Goal: Information Seeking & Learning: Learn about a topic

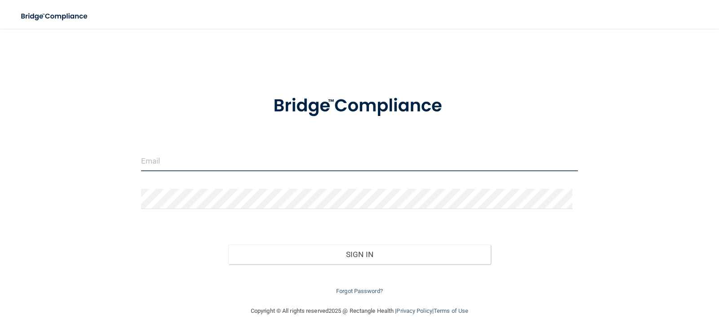
click at [332, 167] on input "email" at bounding box center [359, 161] width 437 height 20
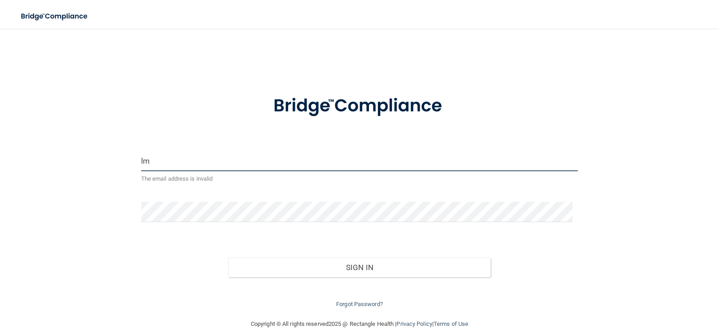
type input "[EMAIL_ADDRESS][DOMAIN_NAME]"
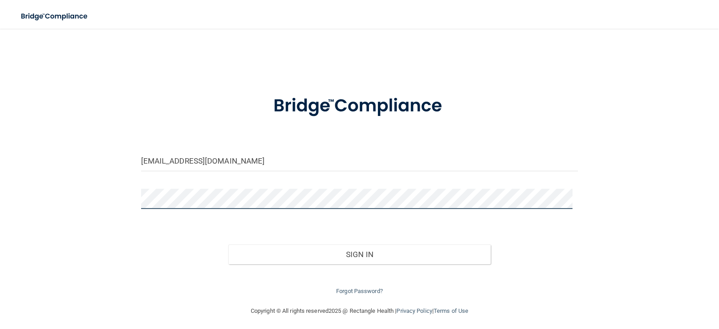
click at [228, 244] on button "Sign In" at bounding box center [359, 254] width 262 height 20
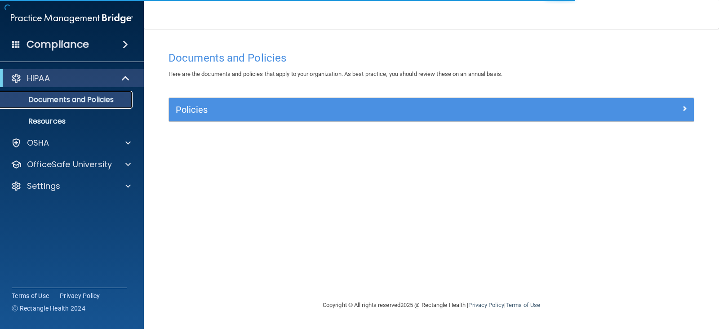
click at [89, 97] on p "Documents and Policies" at bounding box center [67, 99] width 123 height 9
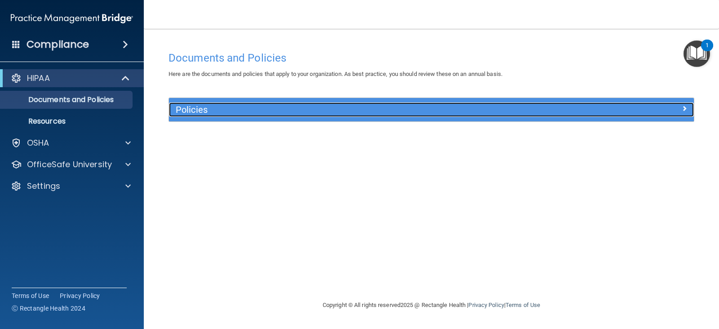
click at [272, 115] on div "Policies" at bounding box center [366, 109] width 394 height 14
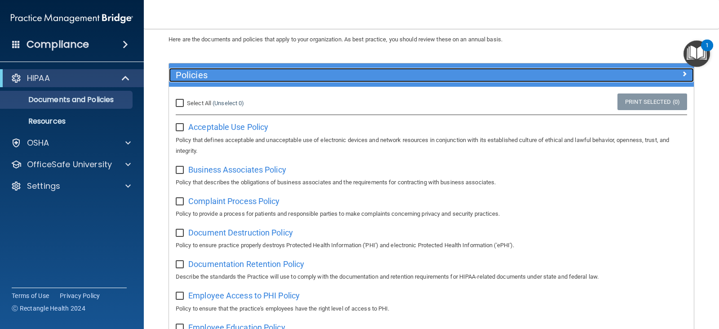
scroll to position [35, 0]
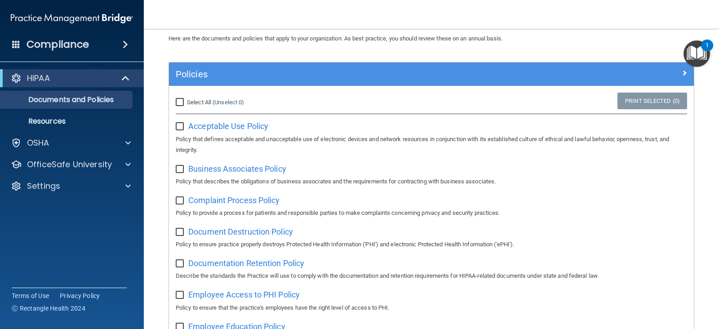
click at [177, 100] on input "Select All (Unselect 0) Unselect All" at bounding box center [181, 102] width 10 height 7
checkbox input "true"
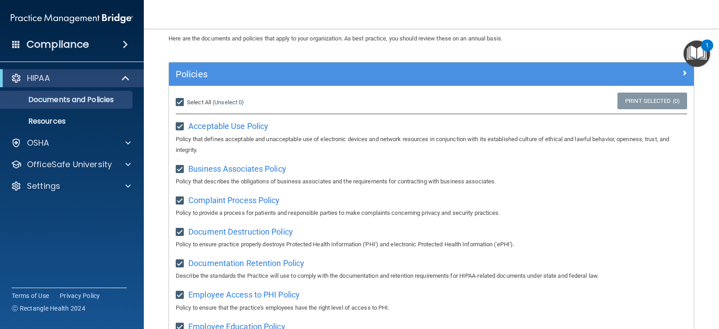
checkbox input "true"
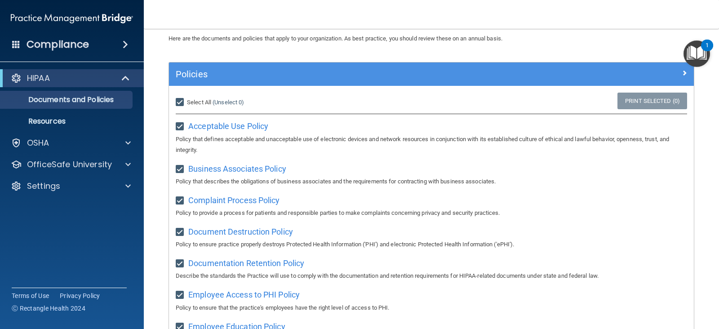
checkbox input "true"
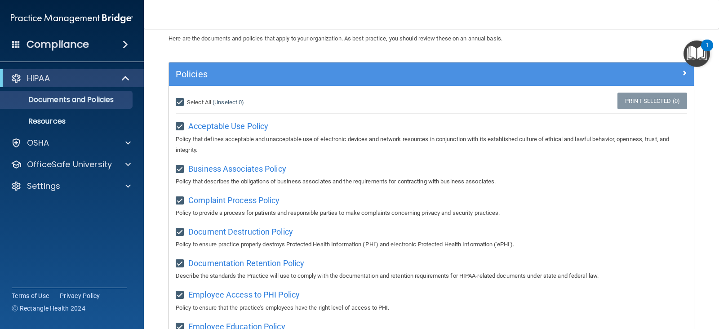
checkbox input "true"
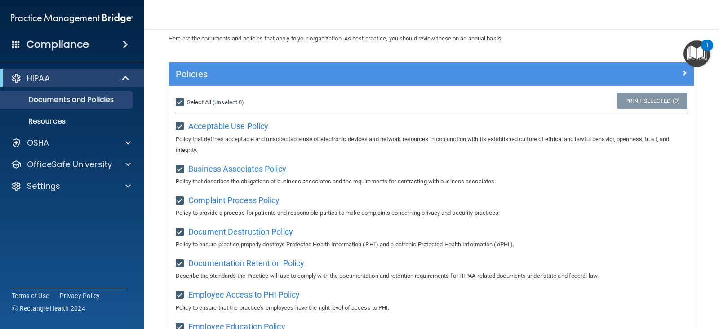
checkbox input "true"
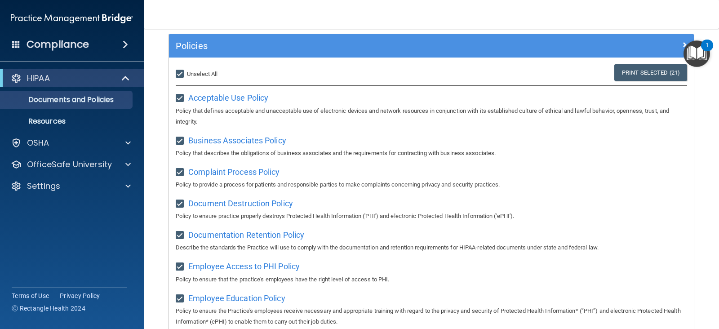
scroll to position [2, 0]
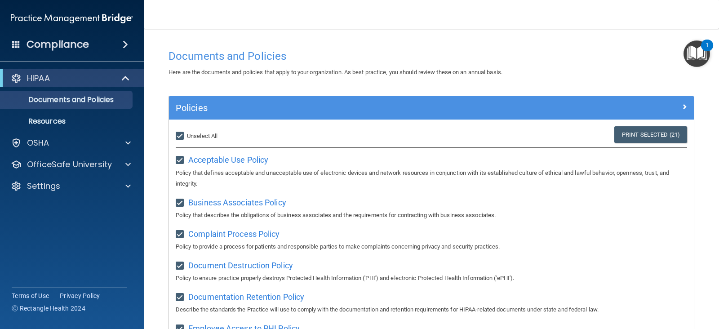
click at [181, 134] on input "Select All (Unselect 21) Unselect All" at bounding box center [181, 136] width 10 height 7
checkbox input "false"
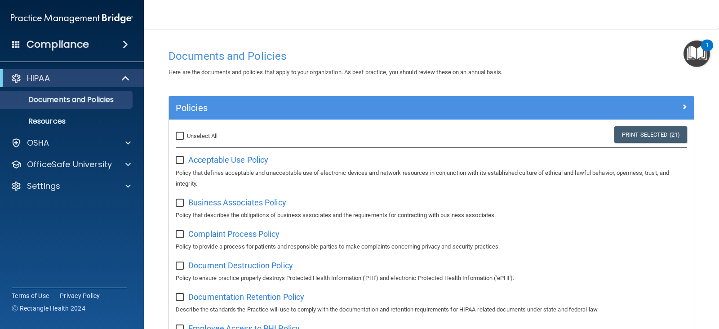
checkbox input "false"
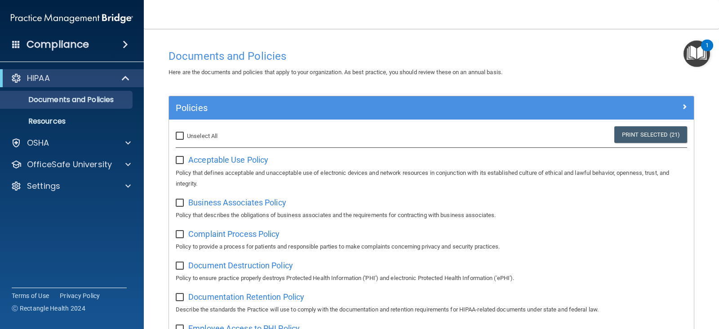
checkbox input "false"
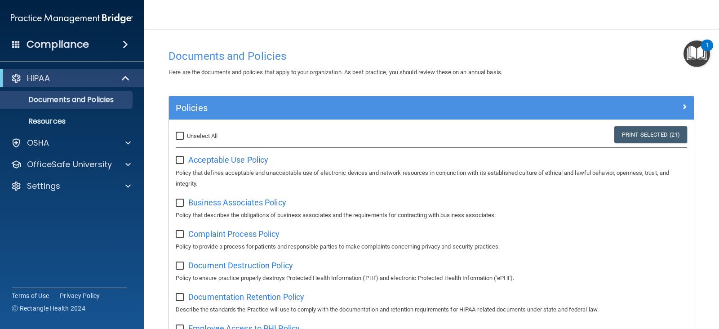
checkbox input "false"
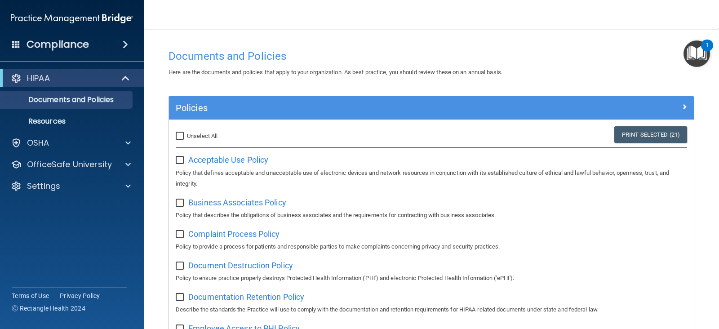
checkbox input "false"
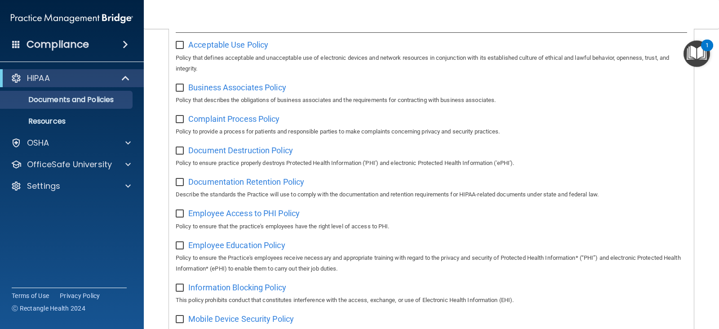
scroll to position [0, 0]
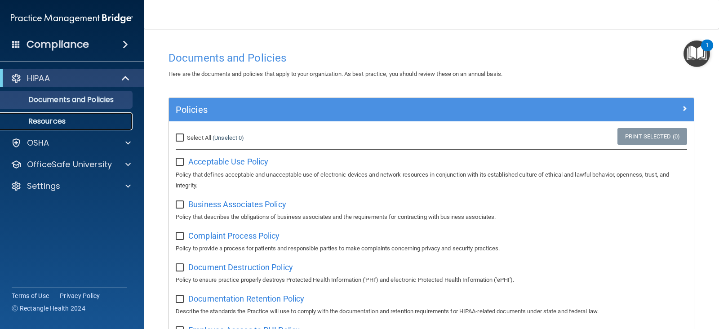
click at [50, 122] on p "Resources" at bounding box center [67, 121] width 123 height 9
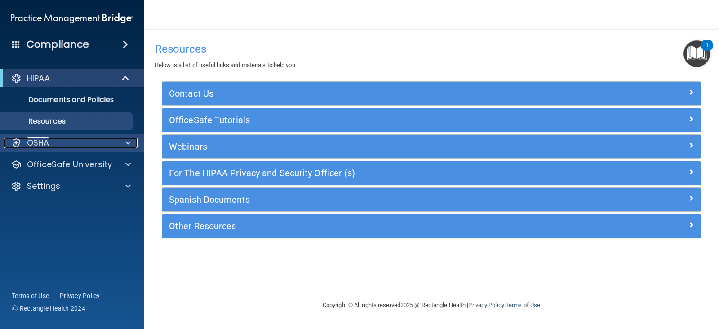
click at [58, 139] on div "OSHA" at bounding box center [59, 142] width 111 height 11
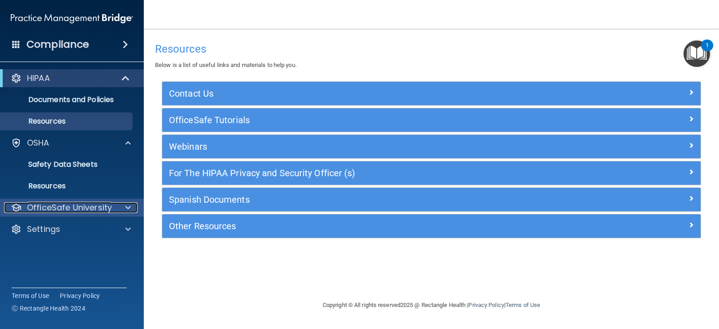
click at [109, 206] on p "OfficeSafe University" at bounding box center [69, 207] width 85 height 11
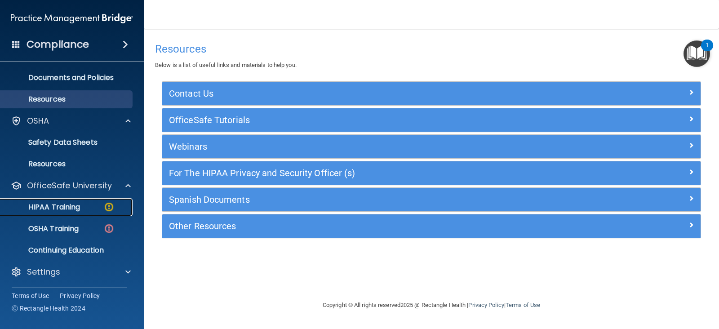
click at [76, 209] on p "HIPAA Training" at bounding box center [43, 207] width 74 height 9
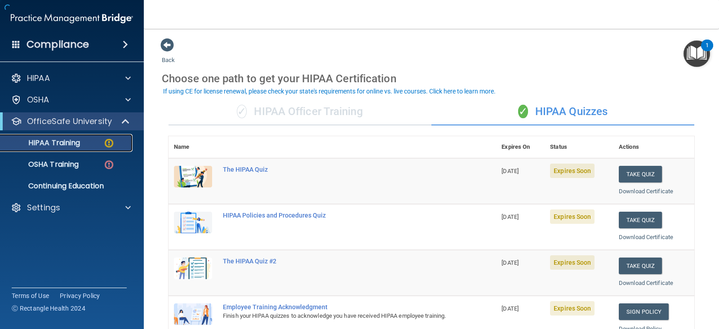
click at [86, 142] on div "HIPAA Training" at bounding box center [67, 142] width 123 height 9
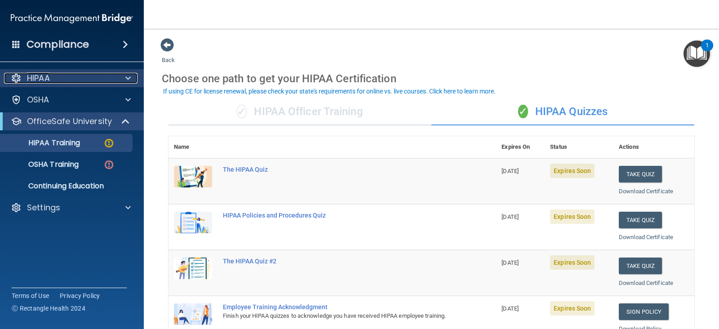
click at [38, 79] on p "HIPAA" at bounding box center [38, 78] width 23 height 11
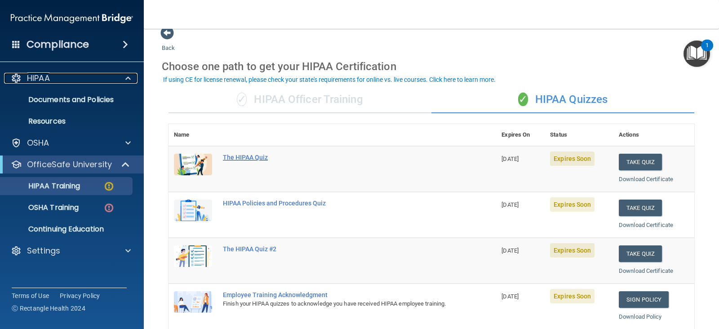
scroll to position [12, 0]
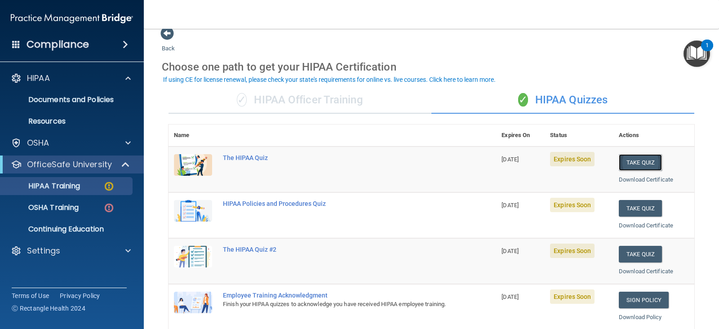
click at [631, 159] on button "Take Quiz" at bounding box center [640, 162] width 43 height 17
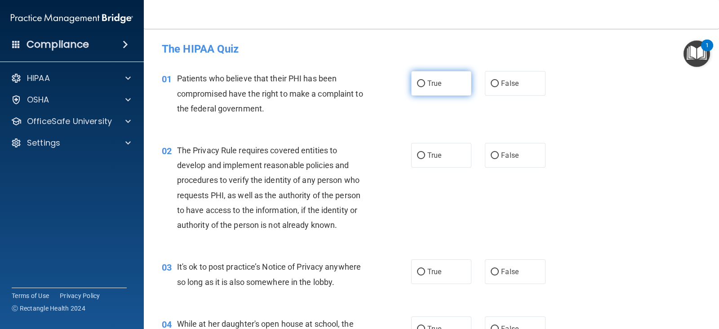
click at [417, 83] on input "True" at bounding box center [421, 83] width 8 height 7
radio input "true"
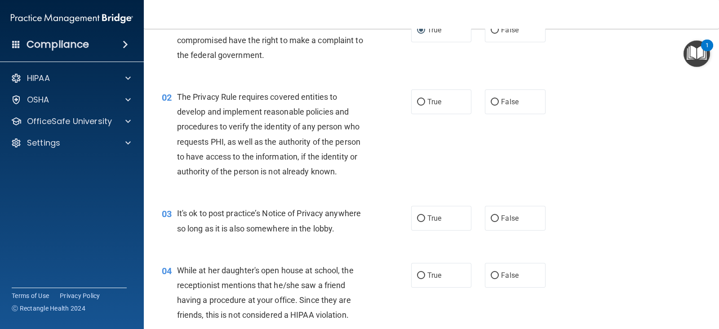
scroll to position [53, 0]
click at [417, 99] on input "True" at bounding box center [421, 102] width 8 height 7
radio input "true"
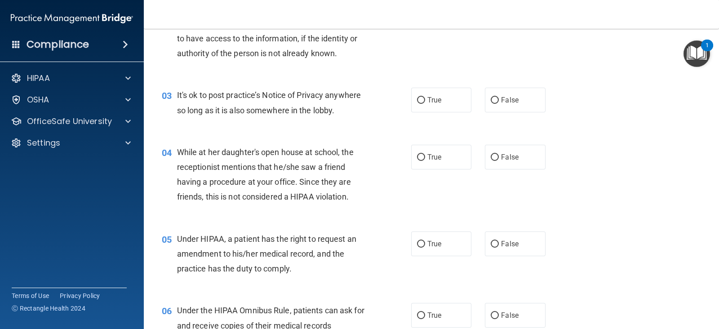
scroll to position [173, 0]
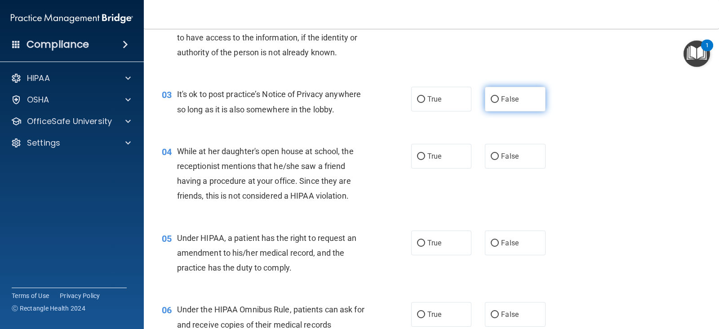
click at [494, 99] on label "False" at bounding box center [515, 99] width 60 height 25
click at [494, 99] on input "False" at bounding box center [495, 99] width 8 height 7
radio input "true"
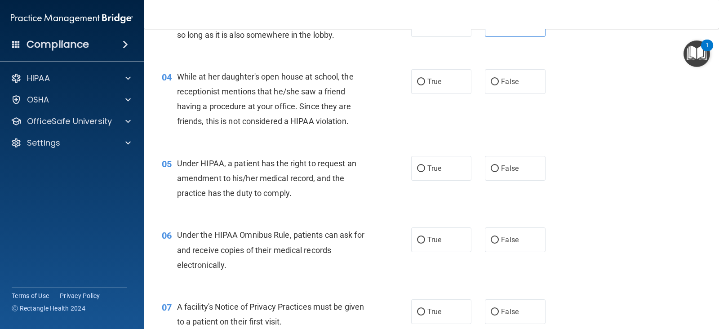
scroll to position [248, 0]
click at [494, 81] on label "False" at bounding box center [515, 81] width 60 height 25
click at [494, 81] on input "False" at bounding box center [495, 81] width 8 height 7
radio input "true"
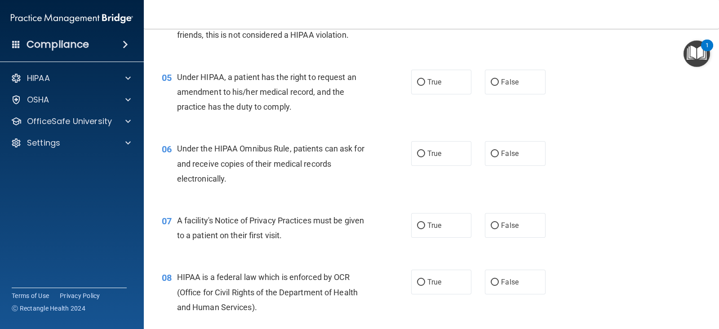
scroll to position [335, 0]
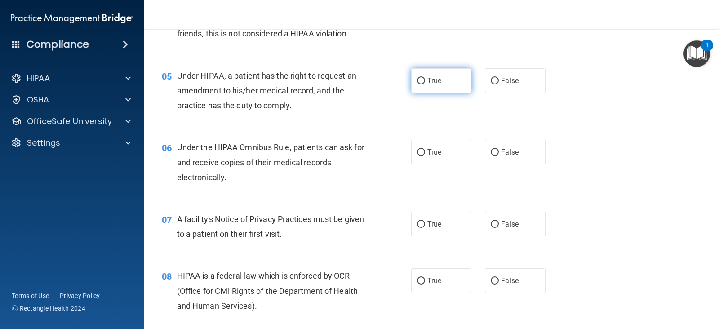
click at [419, 80] on input "True" at bounding box center [421, 81] width 8 height 7
radio input "true"
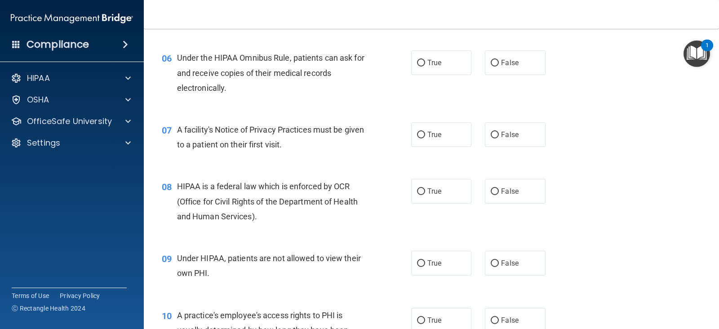
scroll to position [423, 0]
click at [491, 64] on input "False" at bounding box center [495, 64] width 8 height 7
radio input "true"
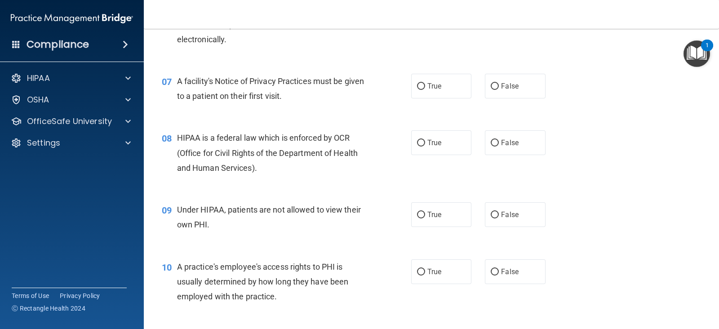
scroll to position [473, 0]
click at [417, 86] on input "True" at bounding box center [421, 86] width 8 height 7
radio input "true"
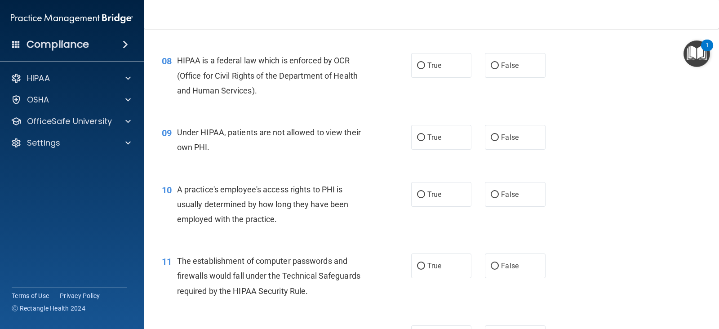
scroll to position [550, 0]
click at [494, 66] on label "False" at bounding box center [515, 65] width 60 height 25
click at [494, 66] on input "False" at bounding box center [495, 65] width 8 height 7
radio input "true"
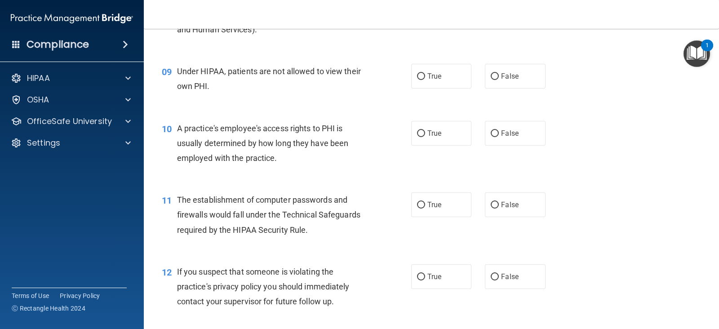
scroll to position [613, 0]
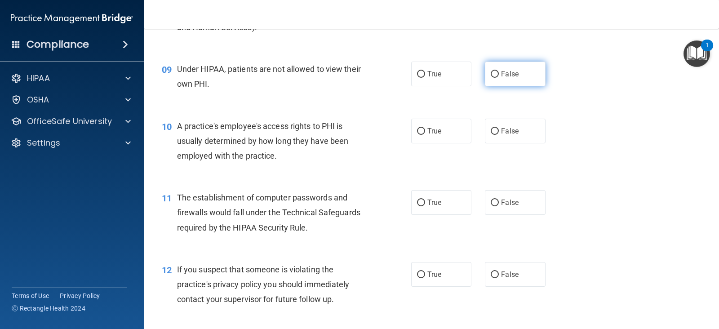
click at [485, 73] on label "False" at bounding box center [515, 74] width 60 height 25
click at [491, 73] on input "False" at bounding box center [495, 74] width 8 height 7
radio input "true"
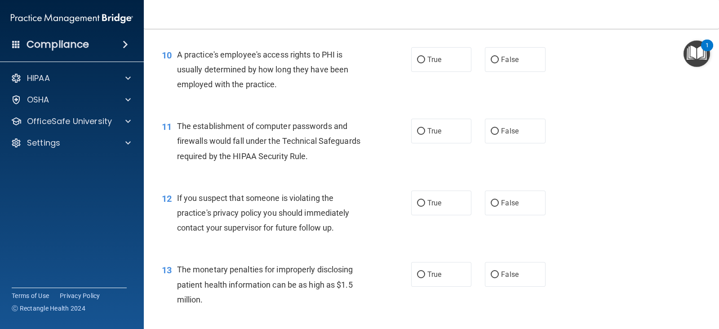
scroll to position [685, 0]
click at [491, 57] on input "False" at bounding box center [495, 60] width 8 height 7
radio input "true"
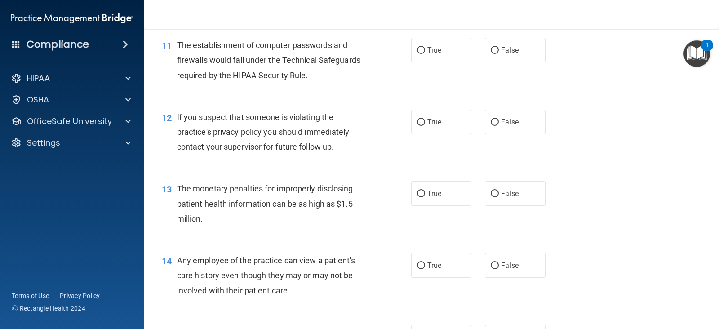
scroll to position [765, 0]
click at [418, 49] on input "True" at bounding box center [421, 51] width 8 height 7
radio input "true"
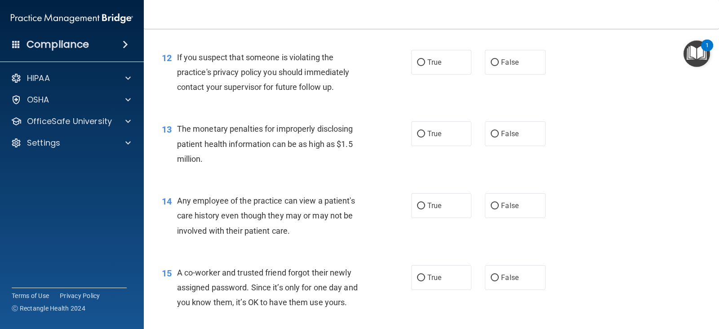
scroll to position [826, 0]
click at [417, 60] on input "True" at bounding box center [421, 61] width 8 height 7
radio input "true"
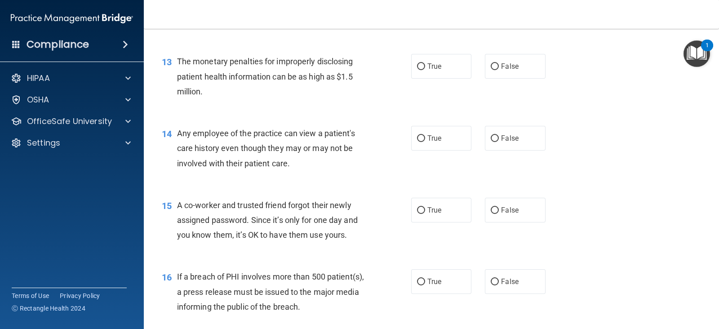
scroll to position [891, 0]
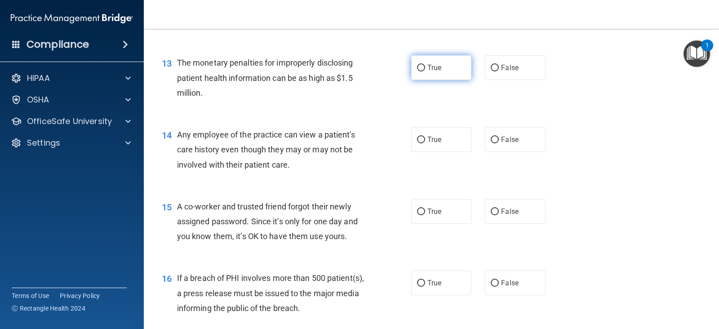
click at [417, 65] on input "True" at bounding box center [421, 68] width 8 height 7
radio input "true"
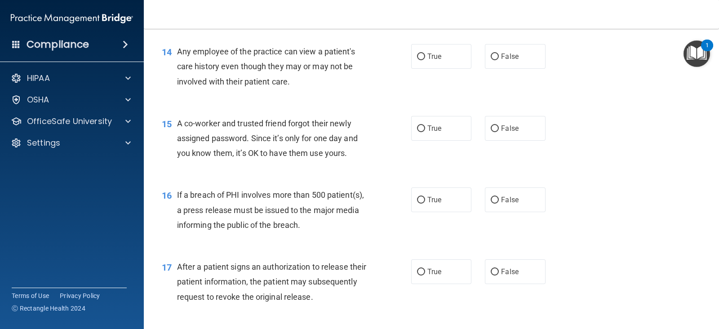
scroll to position [973, 0]
click at [492, 56] on input "False" at bounding box center [495, 57] width 8 height 7
radio input "true"
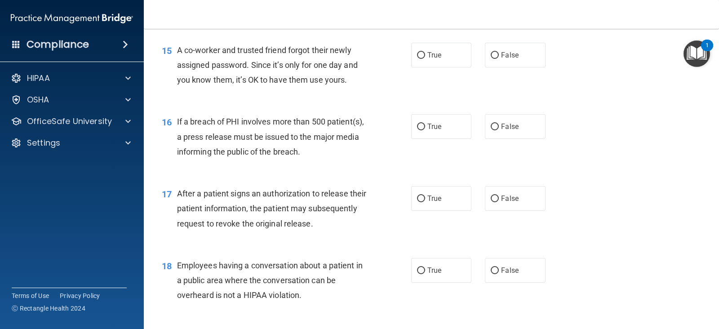
scroll to position [1047, 0]
click at [494, 54] on label "False" at bounding box center [515, 55] width 60 height 25
click at [494, 54] on input "False" at bounding box center [495, 56] width 8 height 7
radio input "true"
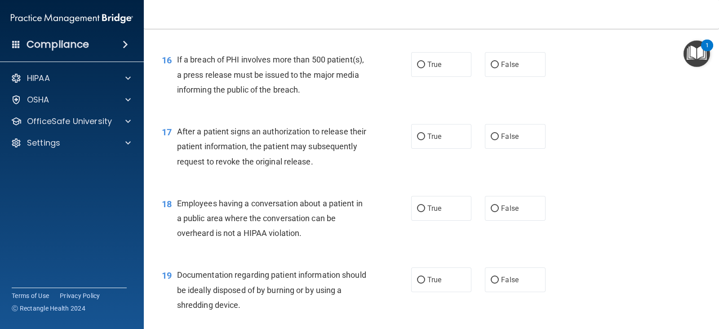
scroll to position [1110, 0]
click at [417, 62] on input "True" at bounding box center [421, 64] width 8 height 7
radio input "true"
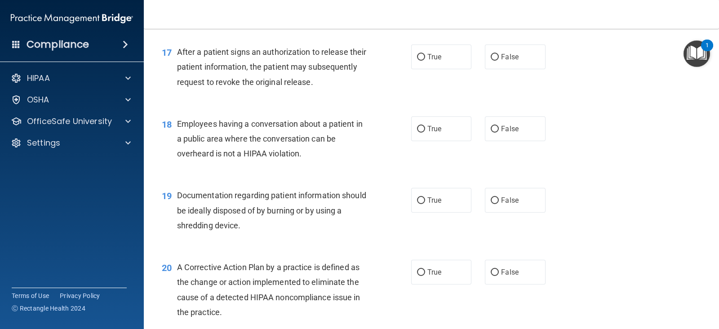
scroll to position [1193, 0]
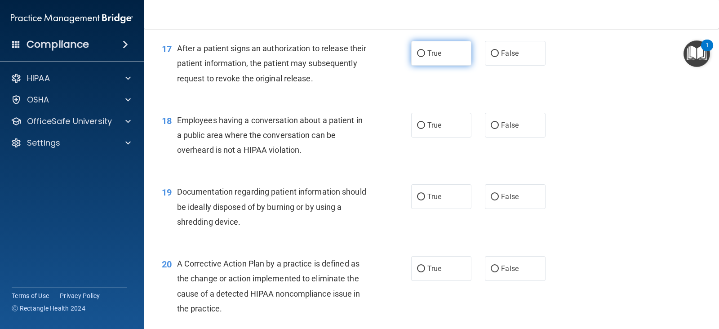
click at [417, 51] on input "True" at bounding box center [421, 53] width 8 height 7
radio input "true"
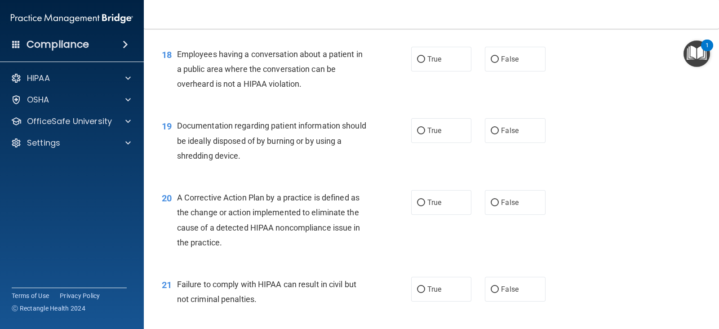
scroll to position [1260, 0]
click at [417, 56] on input "True" at bounding box center [421, 58] width 8 height 7
radio input "true"
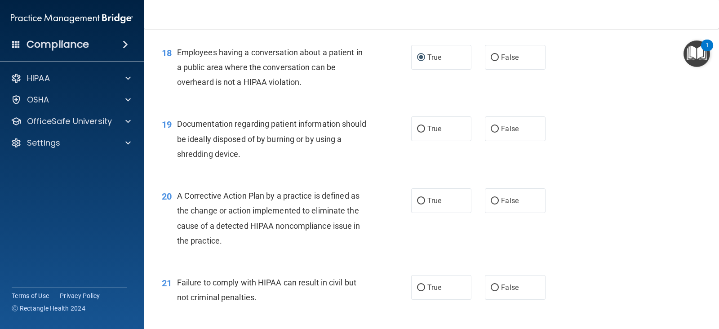
scroll to position [1261, 0]
click at [491, 54] on input "False" at bounding box center [495, 57] width 8 height 7
radio input "true"
radio input "false"
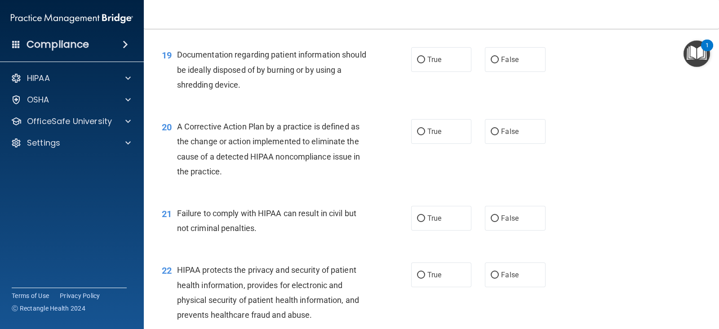
scroll to position [1329, 0]
click at [417, 58] on input "True" at bounding box center [421, 60] width 8 height 7
radio input "true"
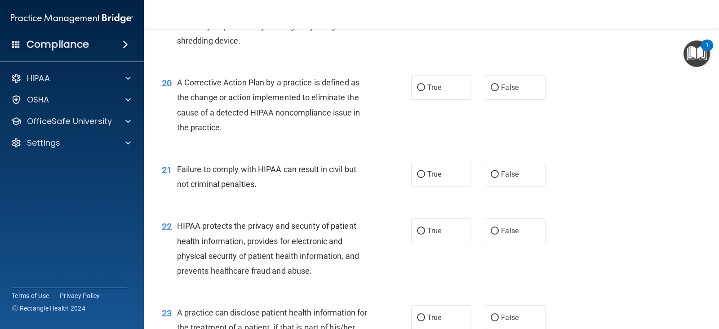
scroll to position [1373, 0]
click at [418, 88] on input "True" at bounding box center [421, 88] width 8 height 7
radio input "true"
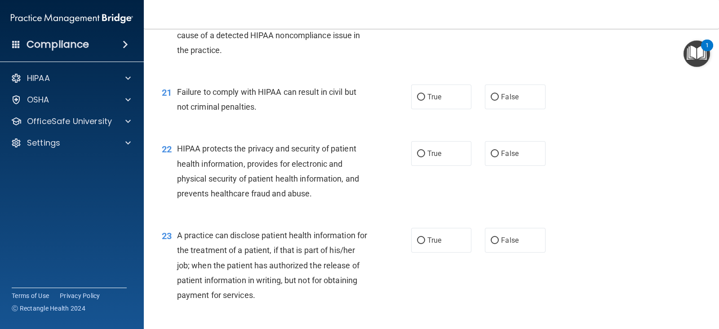
scroll to position [1451, 0]
click at [491, 96] on input "False" at bounding box center [495, 96] width 8 height 7
radio input "true"
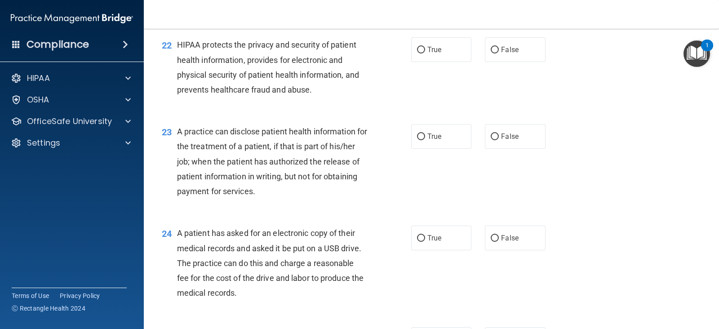
scroll to position [1556, 0]
click at [419, 50] on input "True" at bounding box center [421, 49] width 8 height 7
radio input "true"
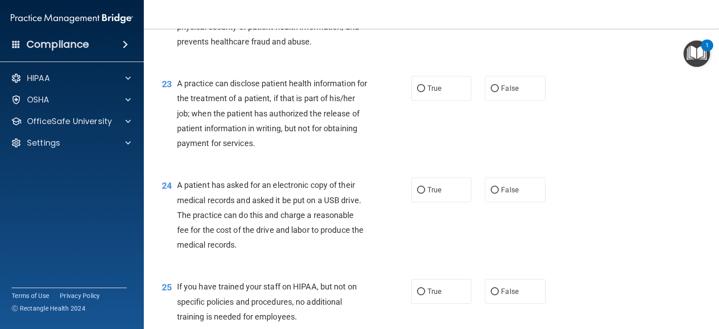
scroll to position [1604, 0]
click at [419, 88] on input "True" at bounding box center [421, 87] width 8 height 7
radio input "true"
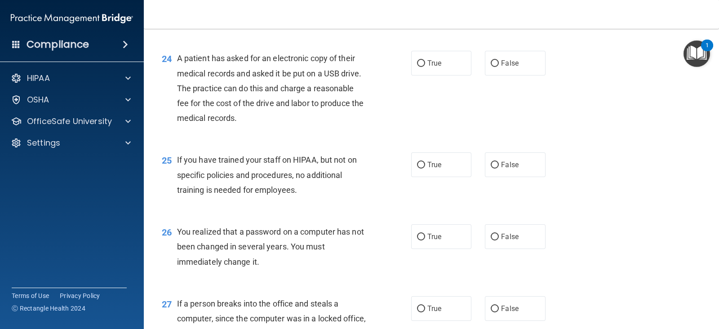
scroll to position [1729, 0]
click at [417, 63] on input "True" at bounding box center [421, 64] width 8 height 7
radio input "true"
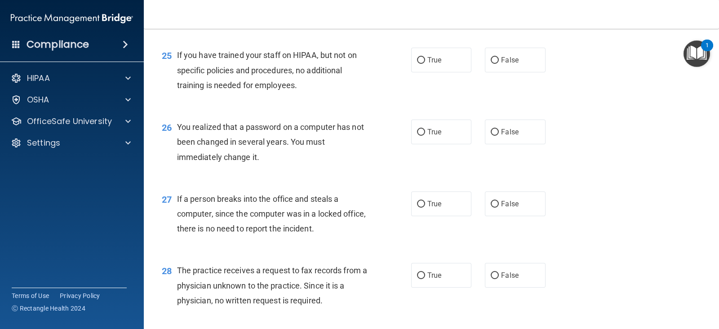
scroll to position [1833, 0]
click at [491, 62] on input "False" at bounding box center [495, 61] width 8 height 7
radio input "true"
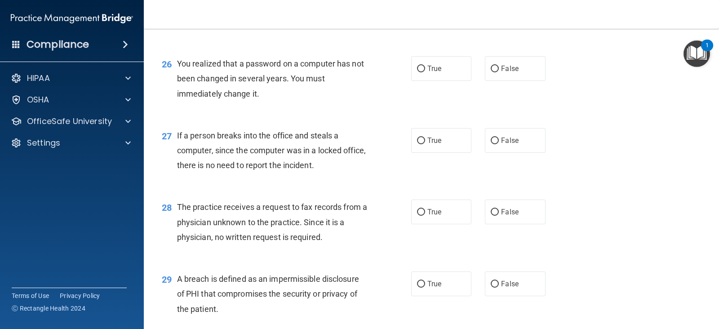
scroll to position [1898, 0]
click at [417, 67] on input "True" at bounding box center [421, 68] width 8 height 7
radio input "true"
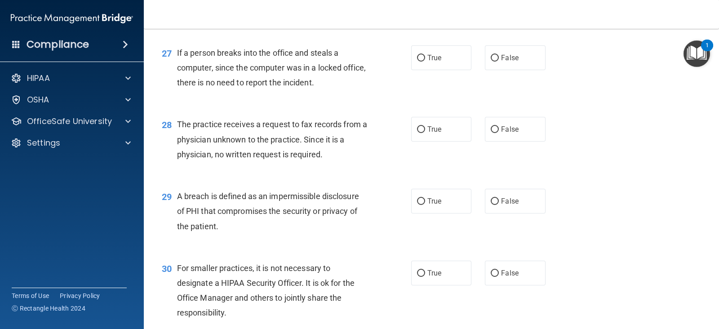
scroll to position [1979, 0]
click at [491, 56] on input "False" at bounding box center [495, 59] width 8 height 7
radio input "true"
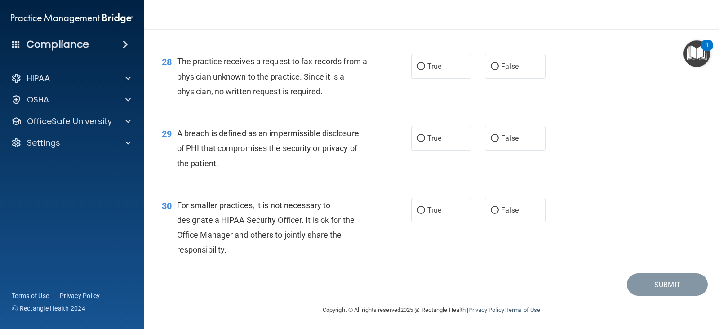
scroll to position [2046, 0]
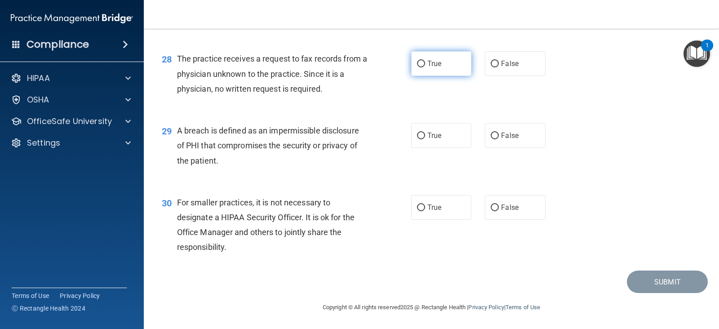
click at [417, 61] on input "True" at bounding box center [421, 64] width 8 height 7
radio input "true"
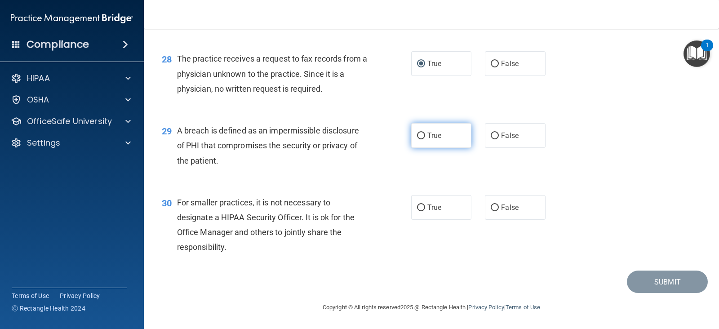
click at [418, 136] on input "True" at bounding box center [421, 136] width 8 height 7
radio input "true"
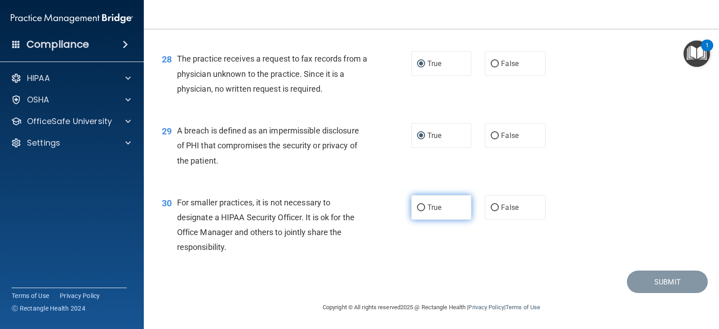
click at [418, 207] on input "True" at bounding box center [421, 207] width 8 height 7
radio input "true"
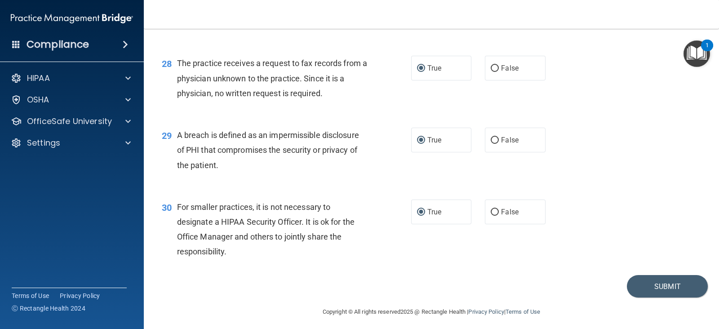
scroll to position [2043, 0]
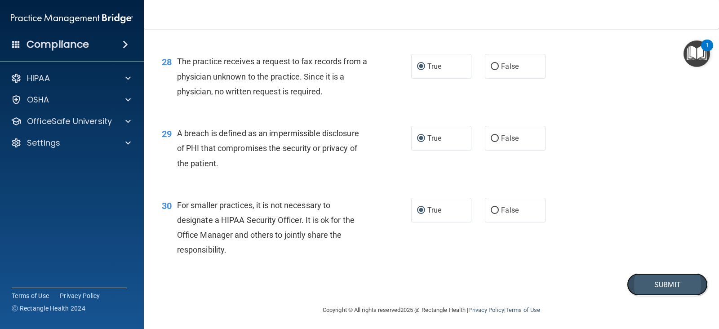
click at [645, 286] on button "Submit" at bounding box center [667, 284] width 81 height 23
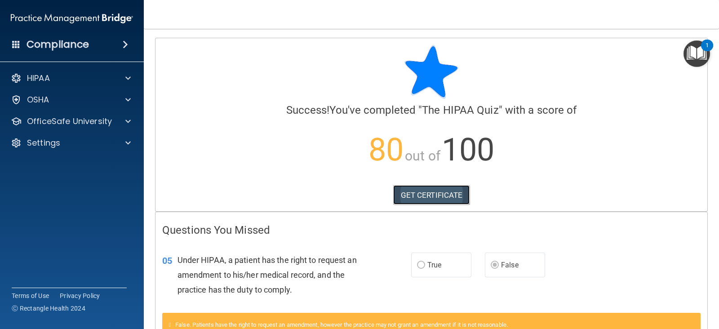
click at [427, 195] on link "GET CERTIFICATE" at bounding box center [431, 195] width 77 height 20
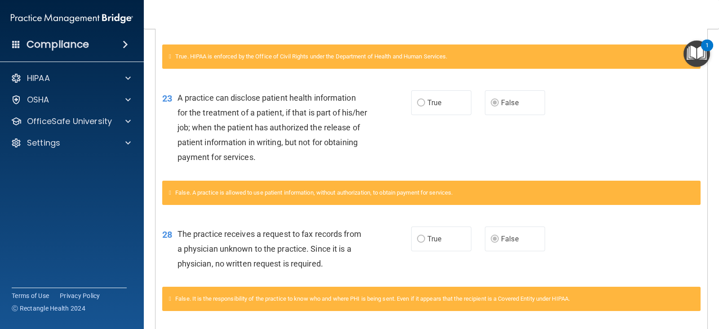
scroll to position [637, 0]
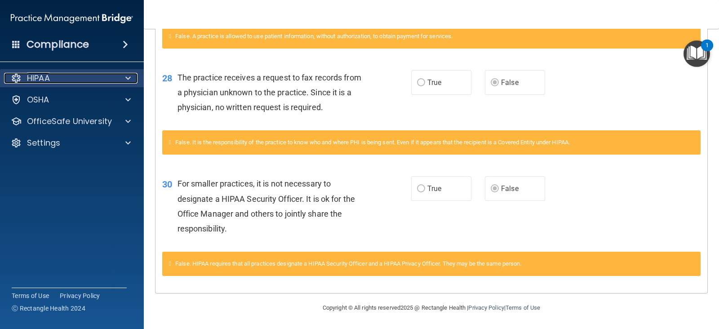
click at [50, 82] on p "HIPAA" at bounding box center [38, 78] width 23 height 11
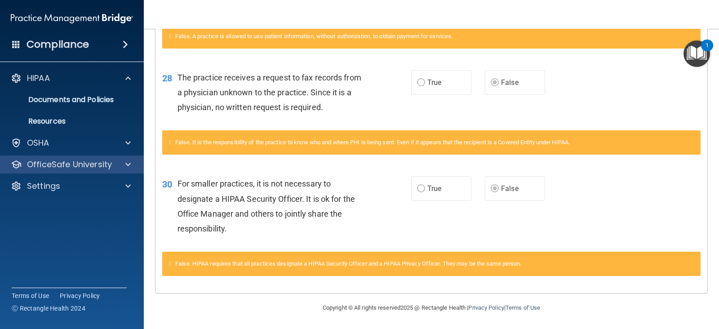
click at [93, 170] on div "OfficeSafe University" at bounding box center [72, 164] width 144 height 18
click at [133, 163] on div at bounding box center [126, 164] width 22 height 11
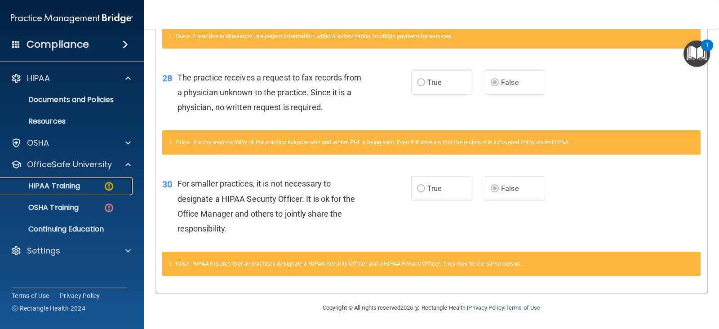
click at [80, 186] on p "HIPAA Training" at bounding box center [43, 185] width 74 height 9
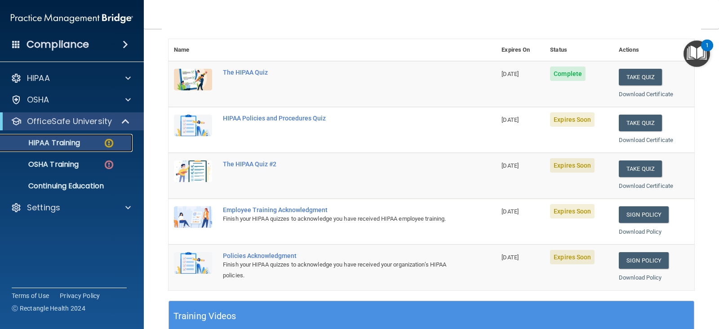
scroll to position [98, 0]
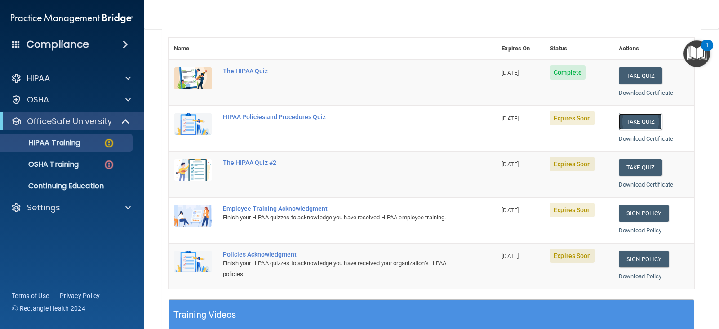
click at [637, 120] on button "Take Quiz" at bounding box center [640, 121] width 43 height 17
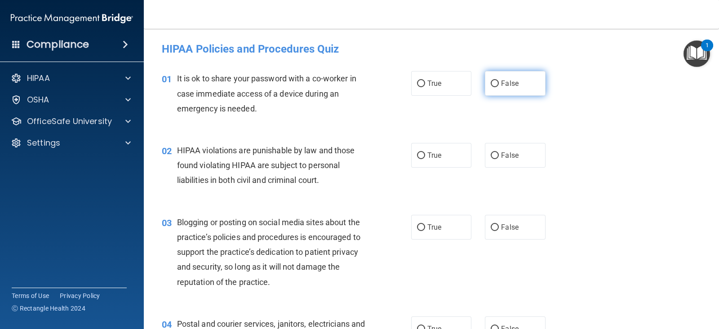
click at [500, 90] on label "False" at bounding box center [515, 83] width 60 height 25
click at [499, 87] on input "False" at bounding box center [495, 83] width 8 height 7
radio input "true"
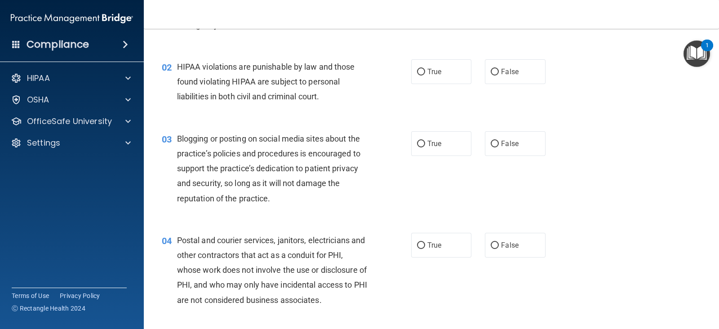
scroll to position [84, 0]
click at [417, 71] on input "True" at bounding box center [421, 71] width 8 height 7
radio input "true"
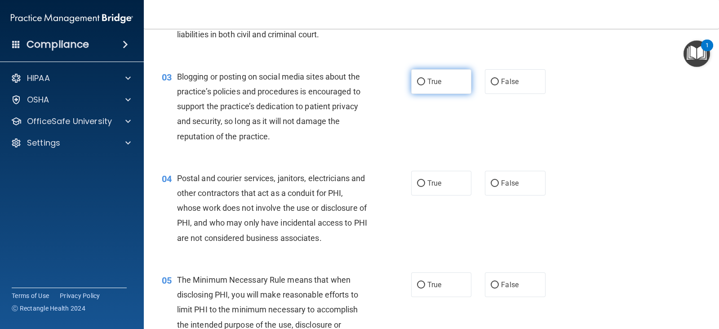
scroll to position [145, 0]
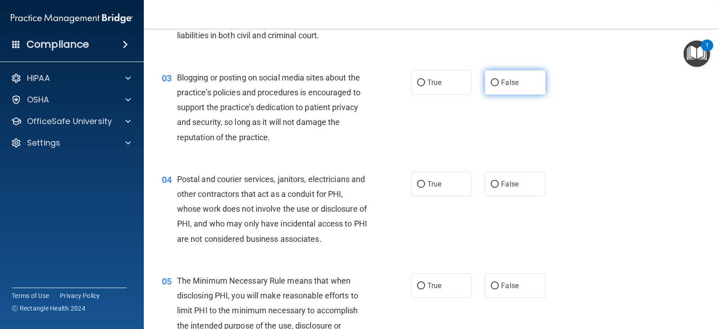
click at [491, 81] on input "False" at bounding box center [495, 83] width 8 height 7
radio input "true"
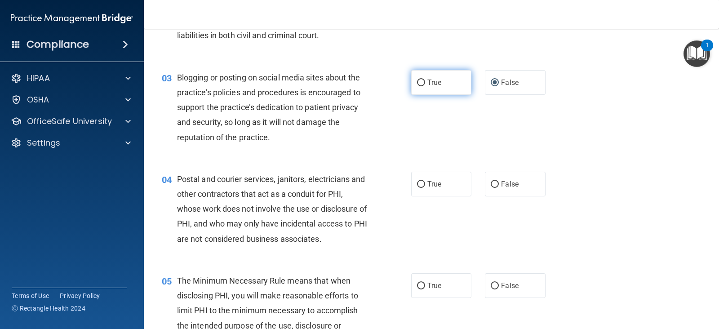
click at [417, 80] on input "True" at bounding box center [421, 83] width 8 height 7
radio input "true"
radio input "false"
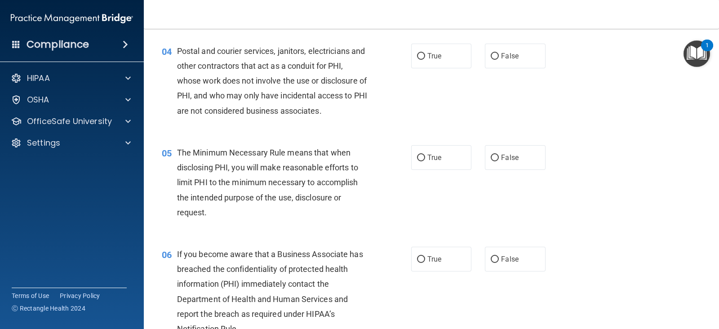
scroll to position [274, 0]
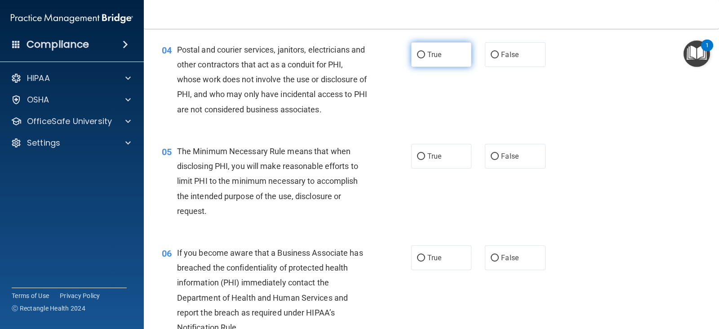
click at [417, 52] on input "True" at bounding box center [421, 55] width 8 height 7
radio input "true"
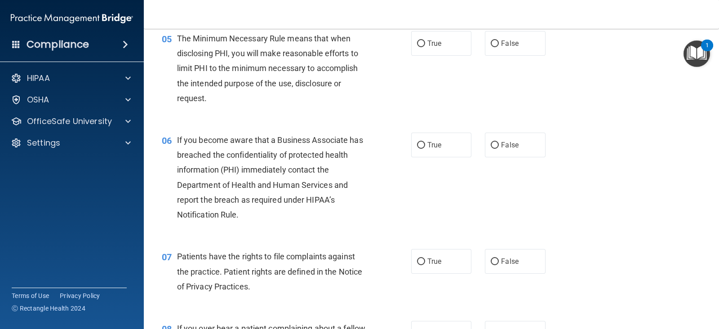
scroll to position [387, 0]
click at [417, 41] on input "True" at bounding box center [421, 43] width 8 height 7
radio input "true"
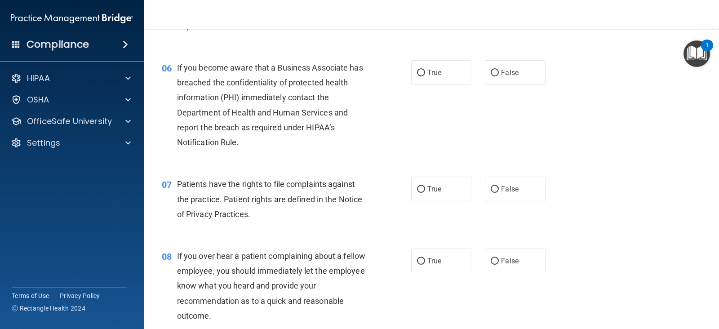
scroll to position [459, 0]
click at [420, 71] on input "True" at bounding box center [421, 73] width 8 height 7
radio input "true"
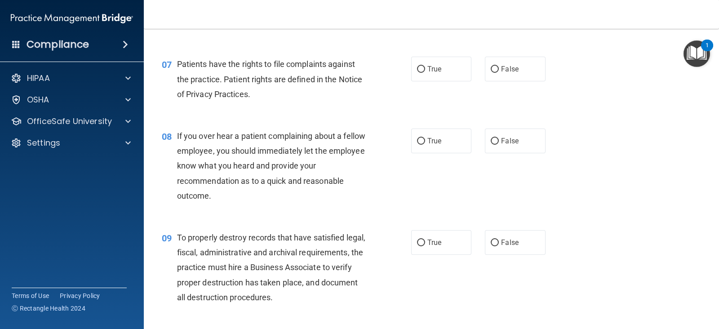
scroll to position [579, 0]
click at [418, 67] on input "True" at bounding box center [421, 69] width 8 height 7
radio input "true"
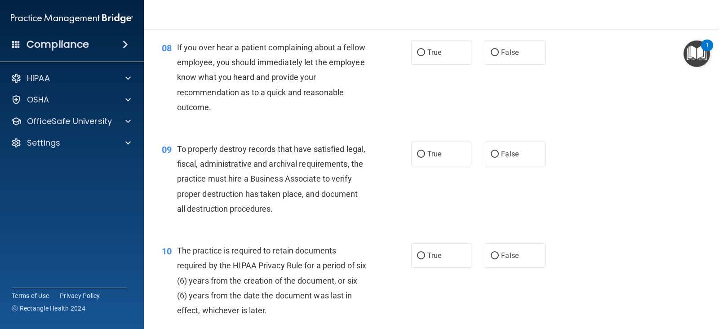
scroll to position [668, 0]
click at [492, 50] on input "False" at bounding box center [495, 52] width 8 height 7
radio input "true"
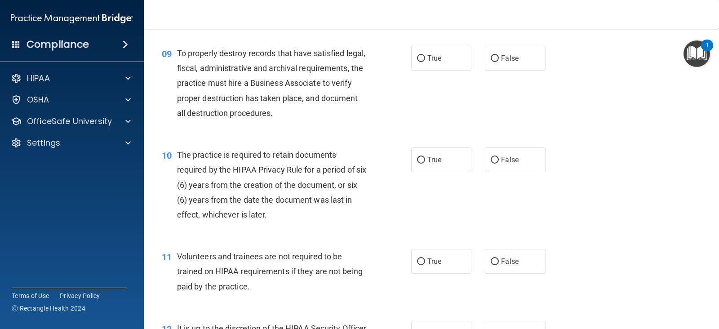
scroll to position [762, 0]
click at [417, 57] on input "True" at bounding box center [421, 59] width 8 height 7
radio input "true"
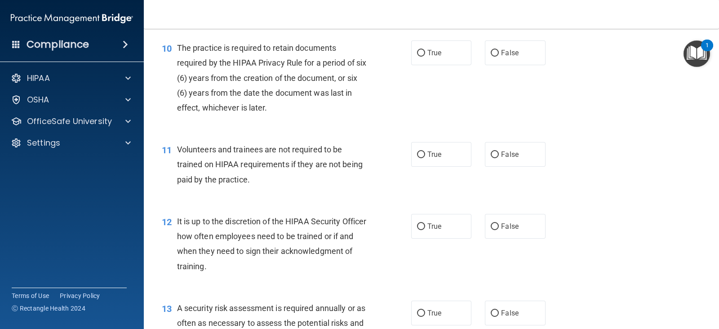
scroll to position [870, 0]
click at [417, 54] on input "True" at bounding box center [421, 53] width 8 height 7
radio input "true"
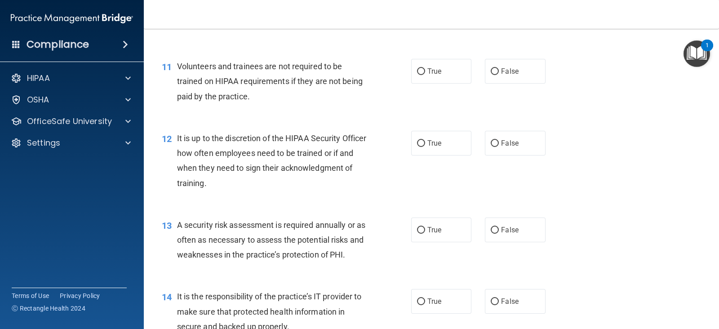
scroll to position [954, 0]
click at [417, 73] on input "True" at bounding box center [421, 70] width 8 height 7
radio input "true"
click at [491, 71] on input "False" at bounding box center [495, 70] width 8 height 7
radio input "true"
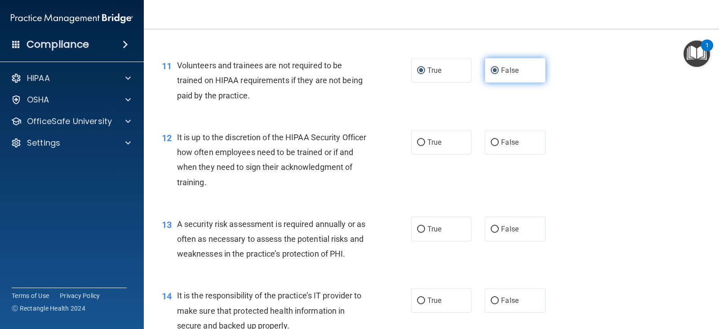
radio input "false"
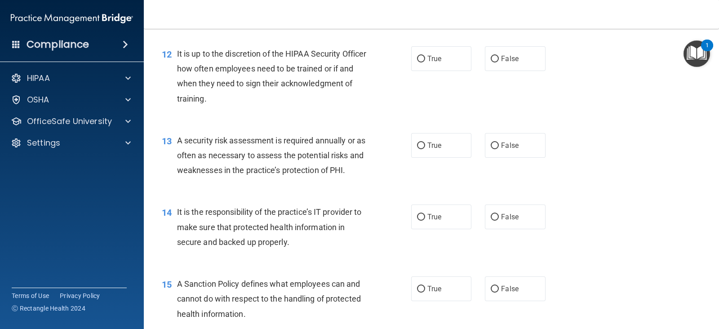
scroll to position [1037, 0]
click at [493, 57] on input "False" at bounding box center [495, 59] width 8 height 7
radio input "true"
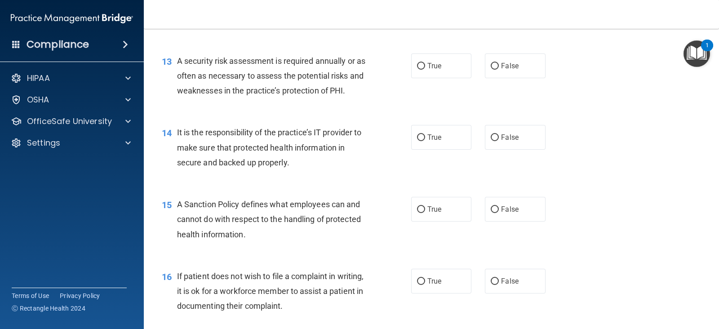
scroll to position [1118, 0]
click at [417, 63] on input "True" at bounding box center [421, 65] width 8 height 7
radio input "true"
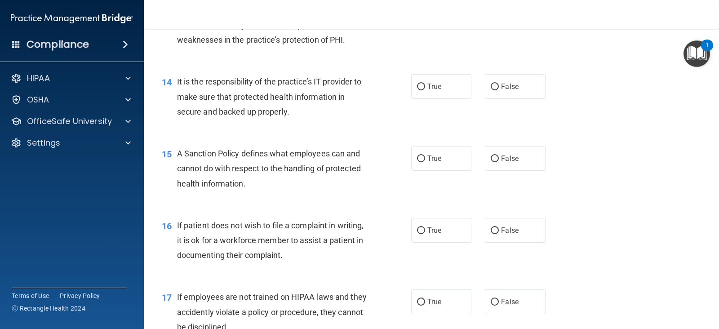
scroll to position [1180, 0]
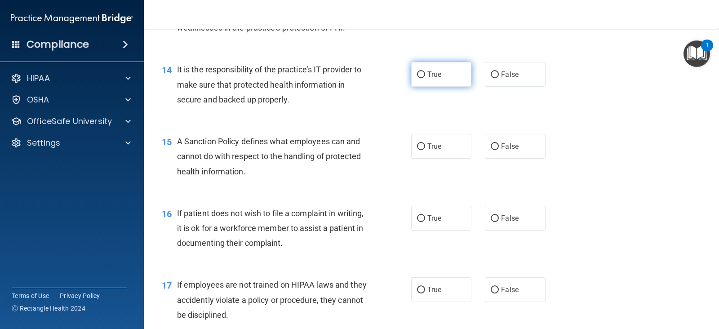
click at [417, 75] on input "True" at bounding box center [421, 74] width 8 height 7
radio input "true"
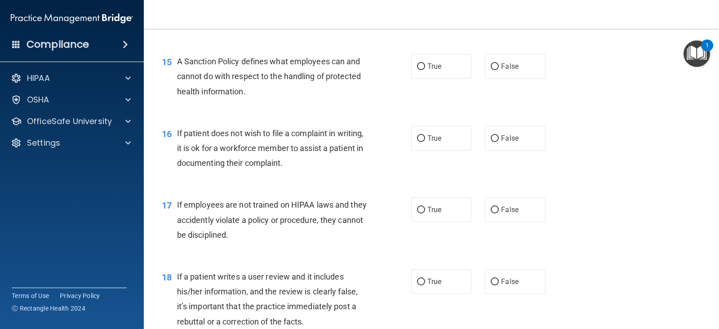
scroll to position [1261, 0]
click at [417, 66] on input "True" at bounding box center [421, 66] width 8 height 7
radio input "true"
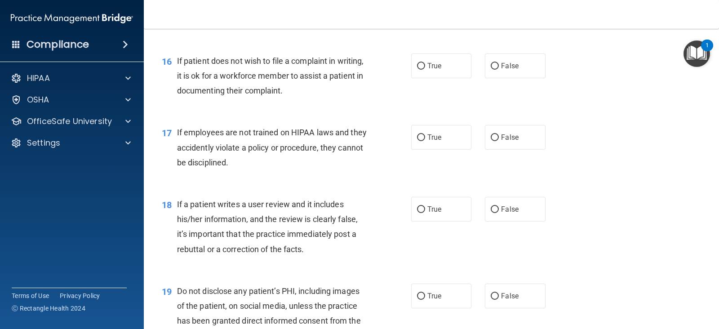
scroll to position [1344, 0]
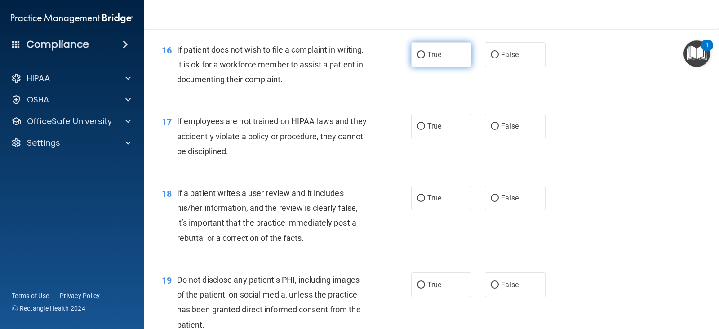
click at [418, 57] on input "True" at bounding box center [421, 55] width 8 height 7
radio input "true"
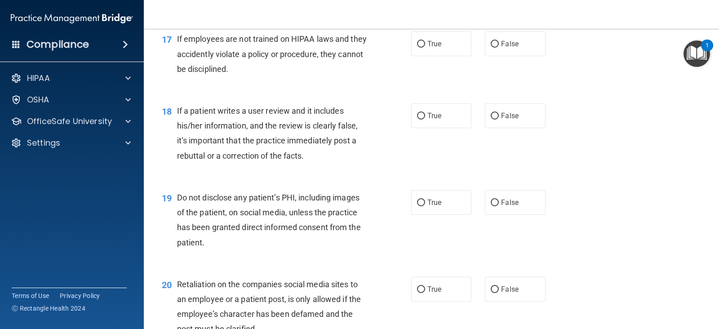
scroll to position [1427, 0]
click at [492, 41] on input "False" at bounding box center [495, 43] width 8 height 7
radio input "true"
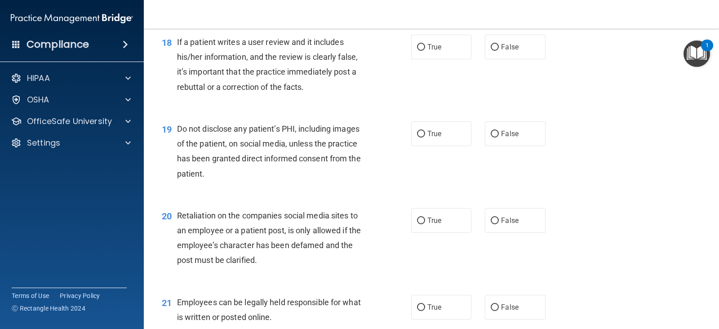
scroll to position [1495, 0]
click at [485, 46] on label "False" at bounding box center [515, 46] width 60 height 25
click at [491, 46] on input "False" at bounding box center [495, 46] width 8 height 7
radio input "true"
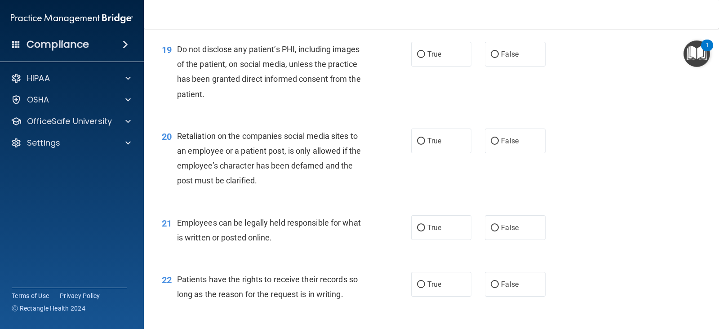
scroll to position [1575, 0]
click at [417, 50] on input "True" at bounding box center [421, 53] width 8 height 7
radio input "true"
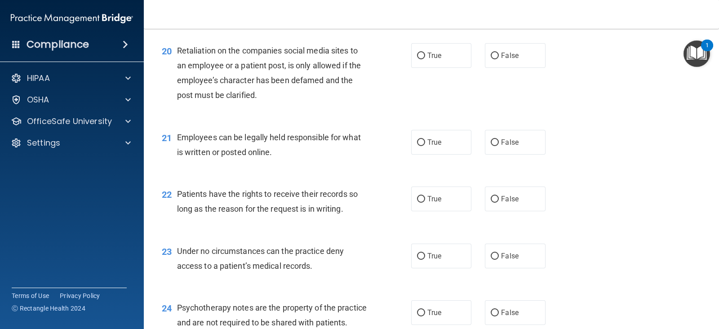
scroll to position [1660, 0]
click at [493, 52] on input "False" at bounding box center [495, 55] width 8 height 7
radio input "true"
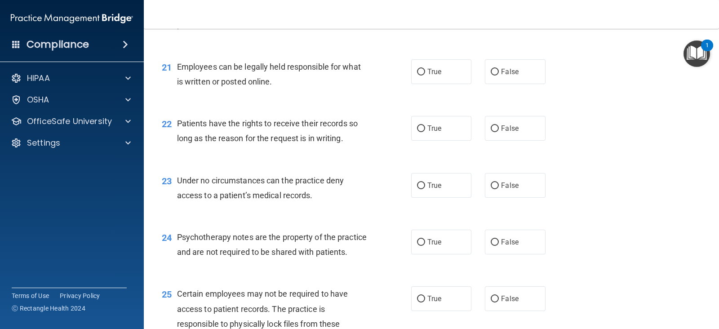
scroll to position [1731, 0]
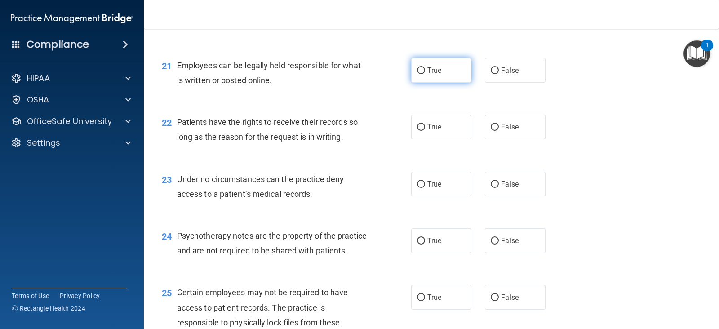
click at [417, 69] on input "True" at bounding box center [421, 70] width 8 height 7
radio input "true"
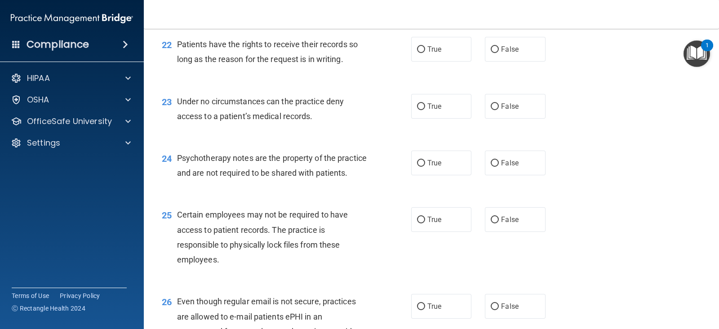
scroll to position [1810, 0]
click at [491, 50] on input "False" at bounding box center [495, 48] width 8 height 7
radio input "true"
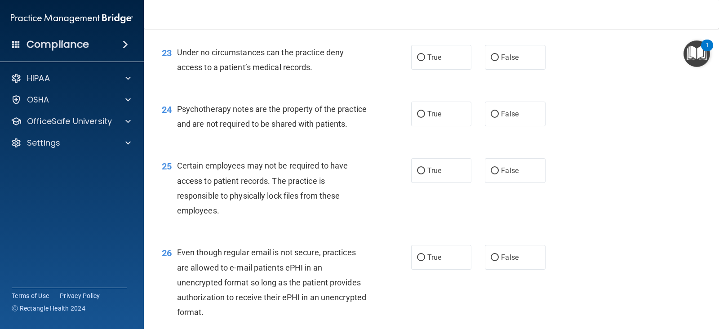
scroll to position [1858, 0]
click at [417, 55] on input "True" at bounding box center [421, 57] width 8 height 7
radio input "true"
click at [491, 55] on input "False" at bounding box center [495, 57] width 8 height 7
radio input "true"
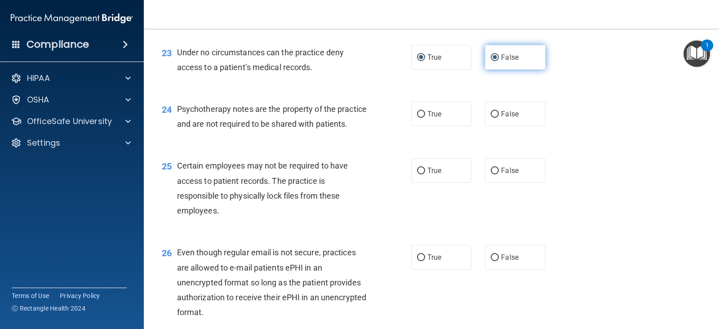
radio input "false"
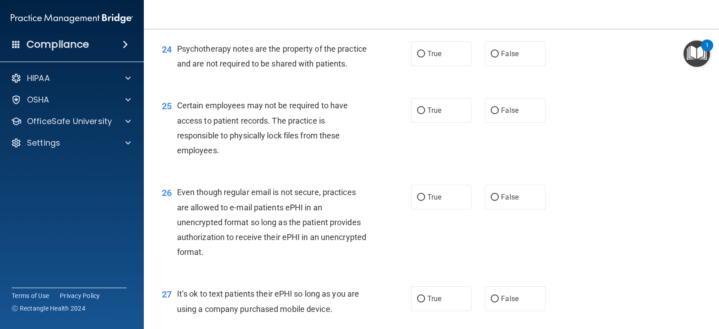
scroll to position [1921, 0]
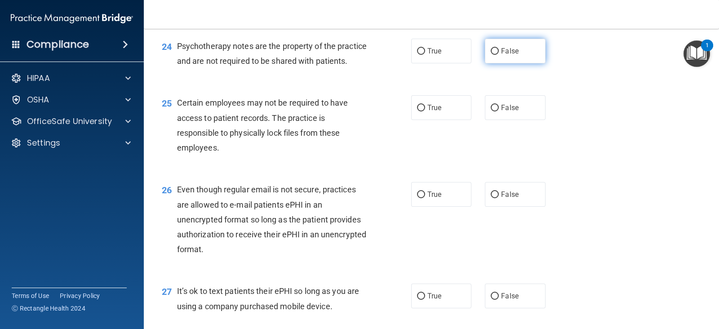
click at [491, 52] on input "False" at bounding box center [495, 51] width 8 height 7
radio input "true"
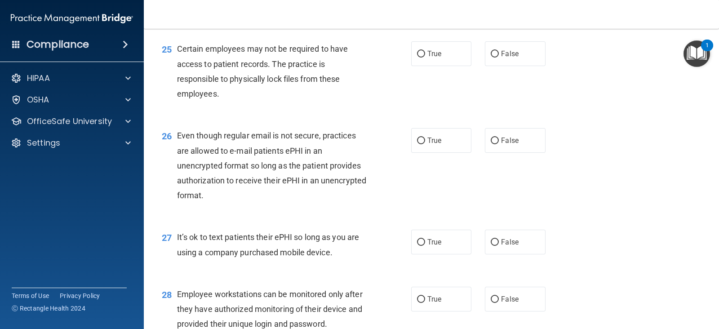
scroll to position [1977, 0]
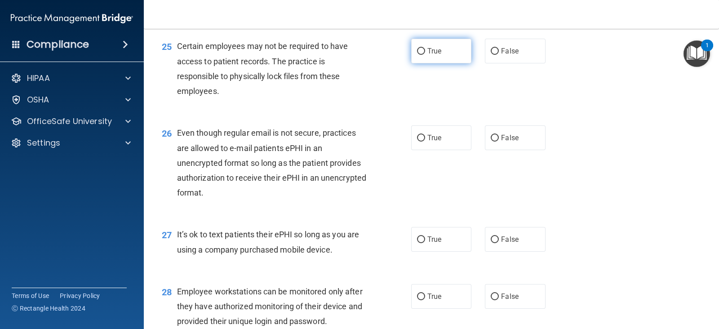
click at [417, 55] on input "True" at bounding box center [421, 51] width 8 height 7
radio input "true"
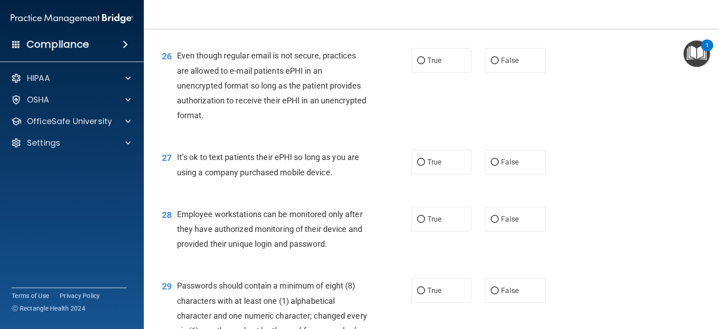
scroll to position [2054, 0]
click at [417, 65] on input "True" at bounding box center [421, 61] width 8 height 7
radio input "true"
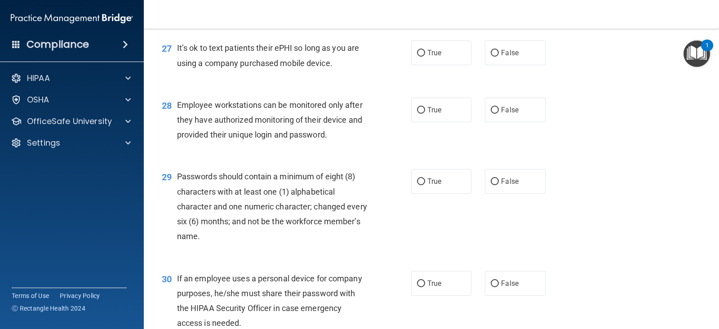
scroll to position [2168, 0]
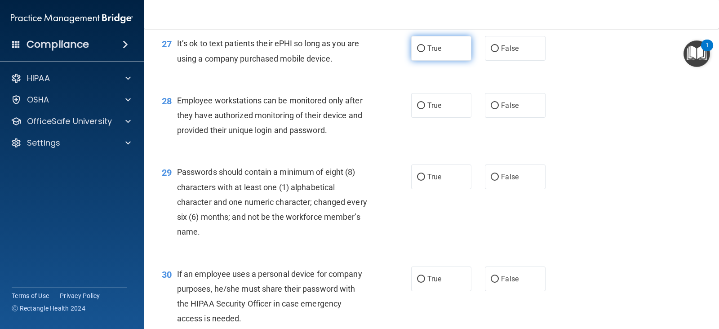
click at [417, 52] on input "True" at bounding box center [421, 48] width 8 height 7
radio input "true"
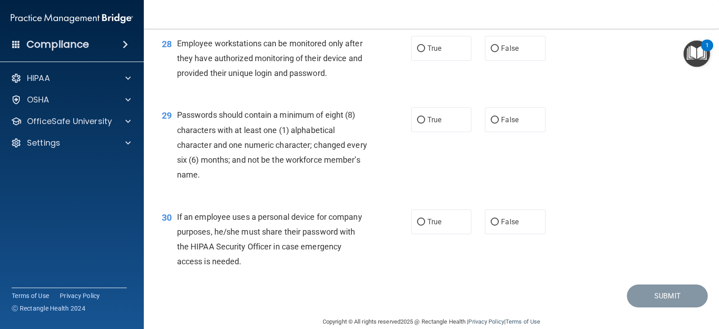
scroll to position [2226, 0]
click at [417, 52] on input "True" at bounding box center [421, 48] width 8 height 7
radio input "true"
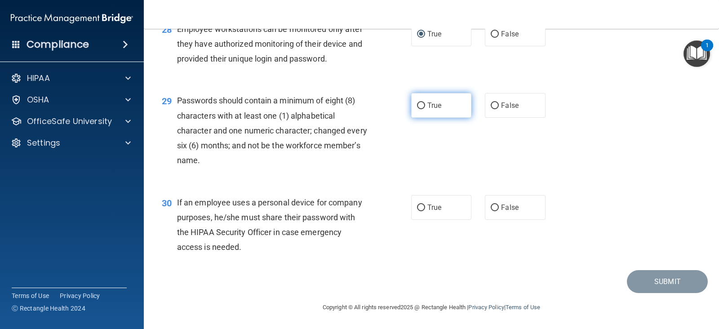
click at [417, 106] on input "True" at bounding box center [421, 105] width 8 height 7
radio input "true"
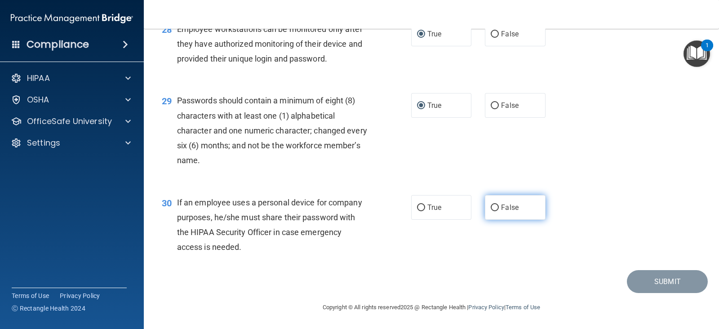
click at [491, 204] on input "False" at bounding box center [495, 207] width 8 height 7
radio input "true"
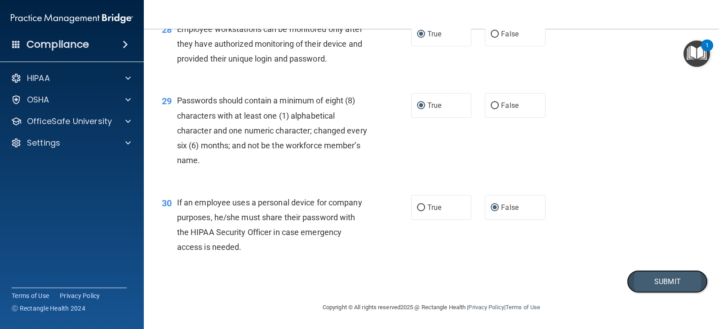
click at [647, 281] on button "Submit" at bounding box center [667, 281] width 81 height 23
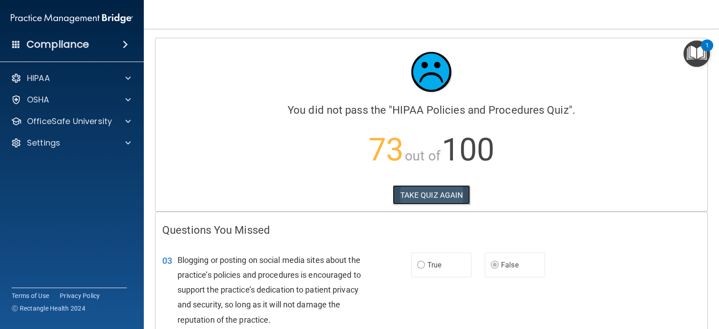
click at [445, 195] on button "TAKE QUIZ AGAIN" at bounding box center [432, 195] width 78 height 20
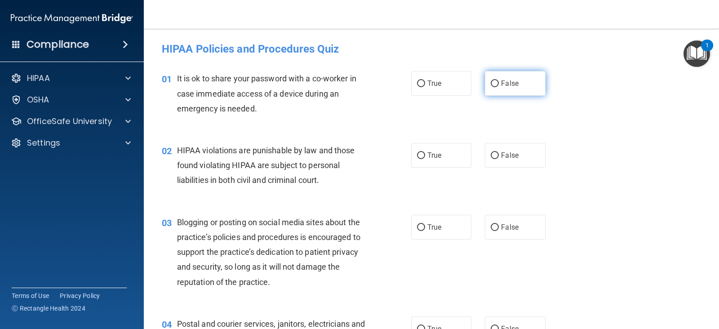
click at [491, 86] on input "False" at bounding box center [495, 83] width 8 height 7
radio input "true"
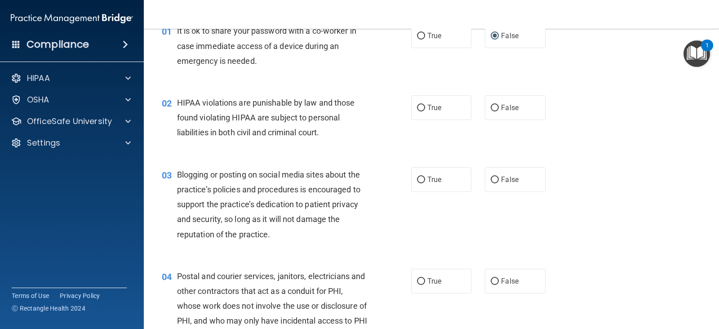
scroll to position [51, 0]
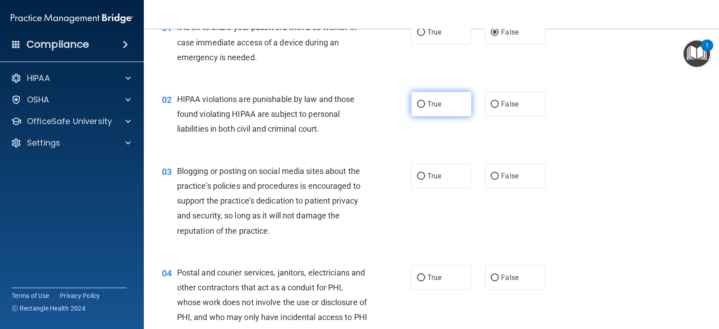
click at [417, 102] on input "True" at bounding box center [421, 104] width 8 height 7
radio input "true"
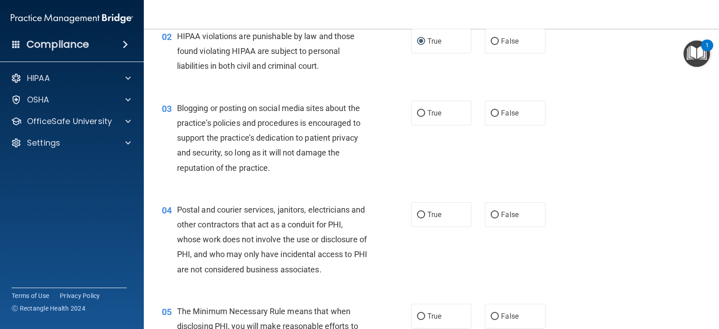
scroll to position [115, 0]
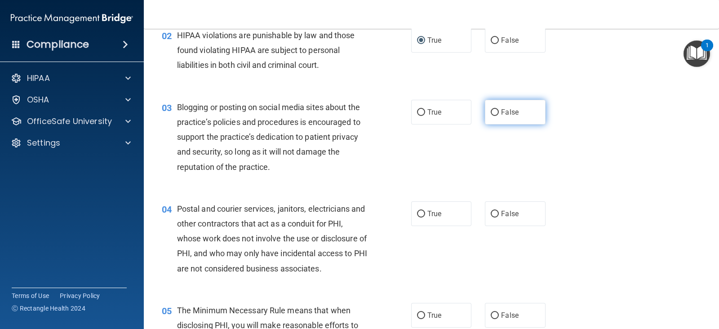
click at [491, 110] on input "False" at bounding box center [495, 112] width 8 height 7
radio input "true"
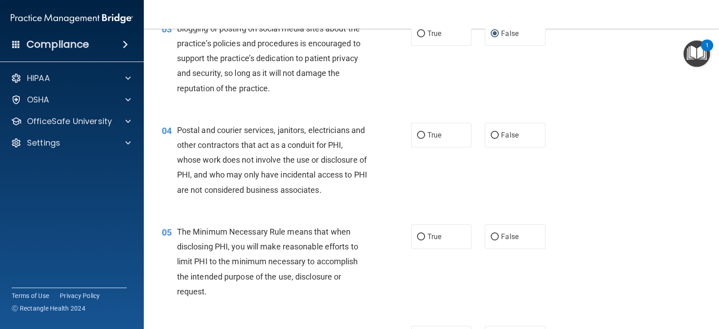
scroll to position [198, 0]
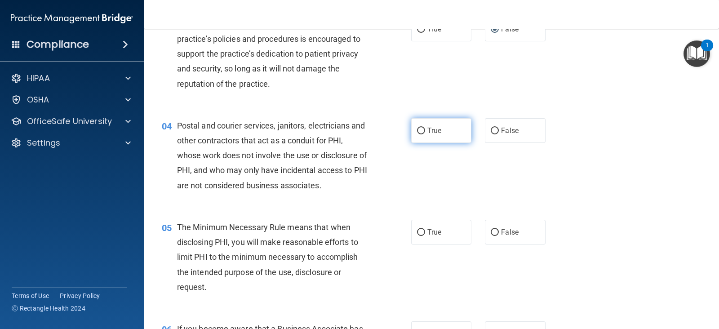
click at [418, 130] on input "True" at bounding box center [421, 131] width 8 height 7
radio input "true"
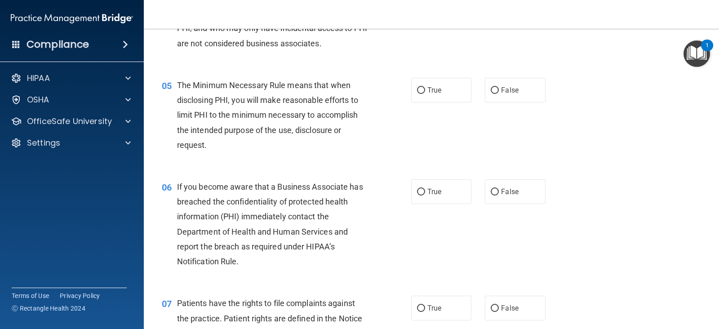
scroll to position [341, 0]
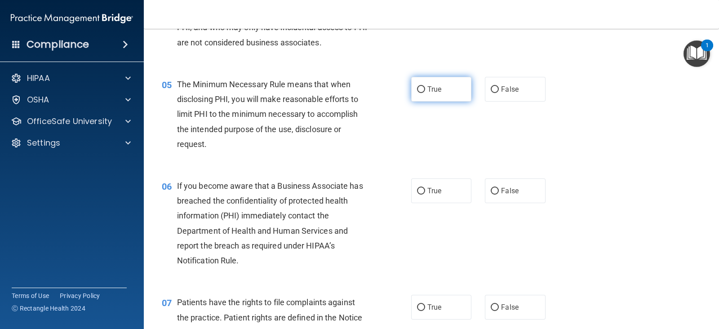
click at [417, 86] on input "True" at bounding box center [421, 89] width 8 height 7
radio input "true"
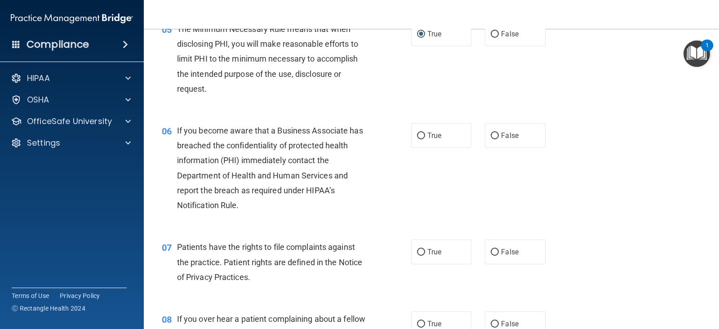
scroll to position [401, 0]
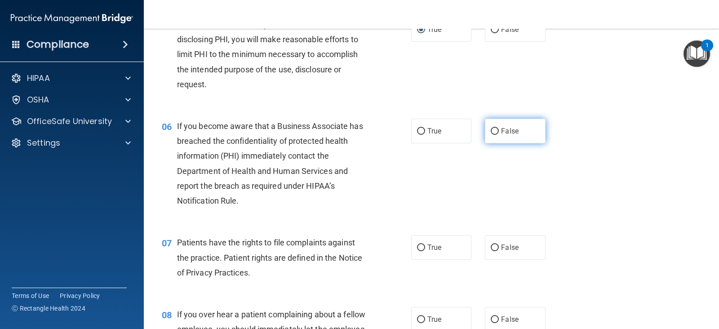
click at [491, 131] on input "False" at bounding box center [495, 131] width 8 height 7
radio input "true"
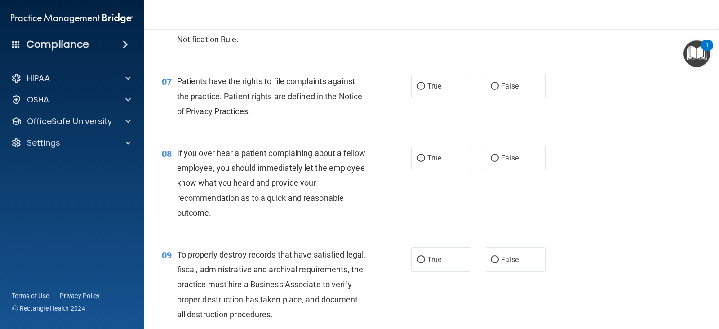
scroll to position [562, 0]
click at [418, 84] on input "True" at bounding box center [421, 86] width 8 height 7
radio input "true"
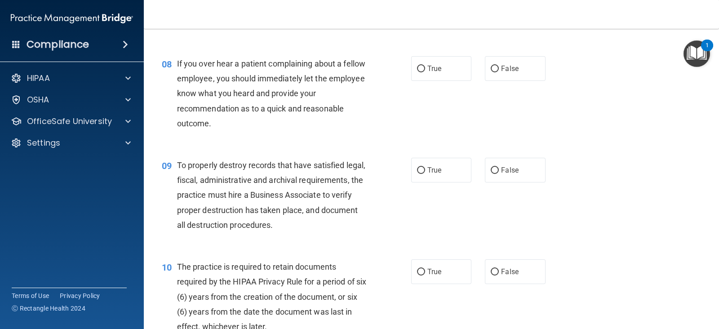
scroll to position [652, 0]
click at [491, 67] on input "False" at bounding box center [495, 68] width 8 height 7
radio input "true"
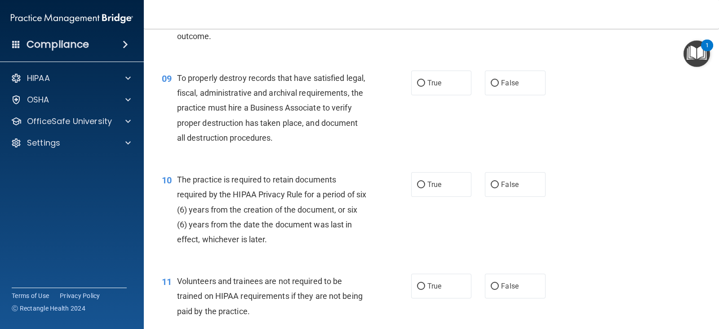
scroll to position [739, 0]
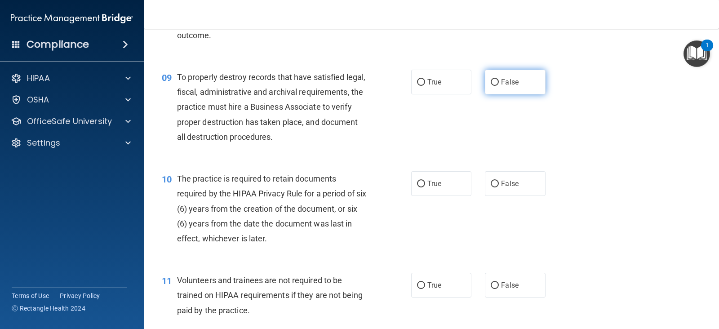
click at [491, 80] on input "False" at bounding box center [495, 82] width 8 height 7
radio input "true"
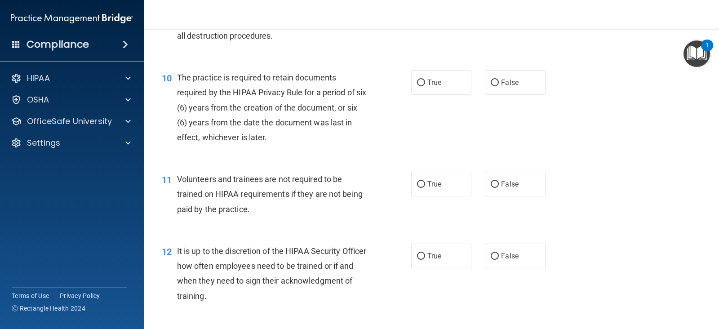
scroll to position [842, 0]
click at [417, 79] on input "True" at bounding box center [421, 81] width 8 height 7
radio input "true"
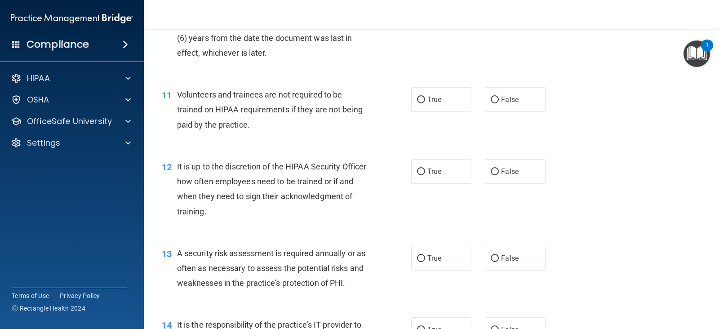
scroll to position [925, 0]
click at [417, 100] on input "True" at bounding box center [421, 99] width 8 height 7
radio input "true"
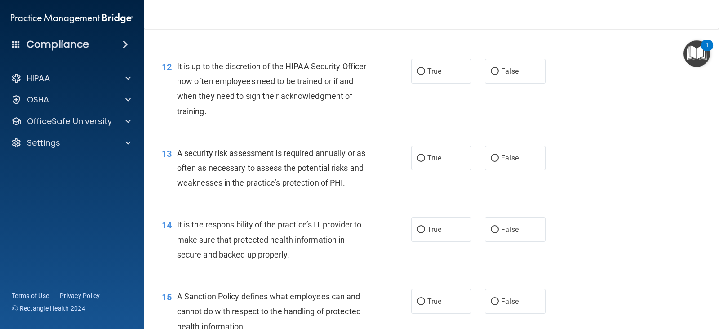
scroll to position [1025, 0]
click at [501, 71] on span "False" at bounding box center [510, 71] width 18 height 9
click at [496, 71] on input "False" at bounding box center [495, 72] width 8 height 7
radio input "true"
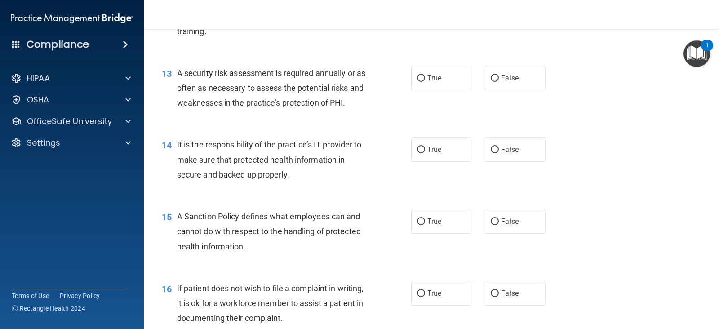
scroll to position [1106, 0]
click at [417, 77] on input "True" at bounding box center [421, 78] width 8 height 7
radio input "true"
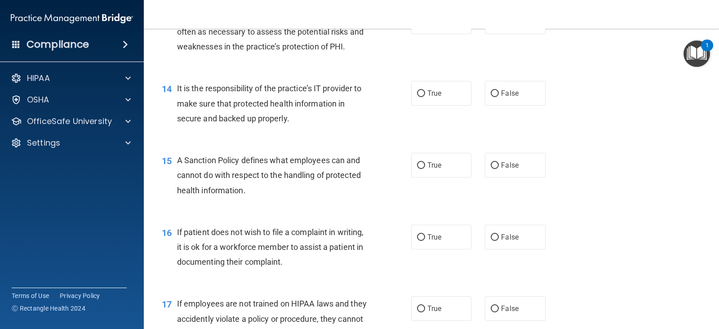
scroll to position [1162, 0]
click at [491, 92] on input "False" at bounding box center [495, 93] width 8 height 7
radio input "true"
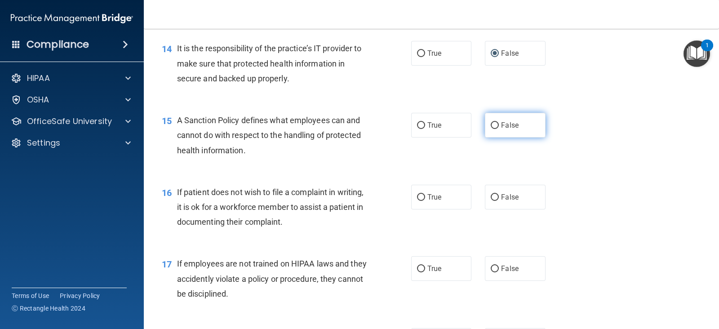
click at [491, 129] on label "False" at bounding box center [515, 125] width 60 height 25
click at [491, 129] on input "False" at bounding box center [495, 125] width 8 height 7
radio input "true"
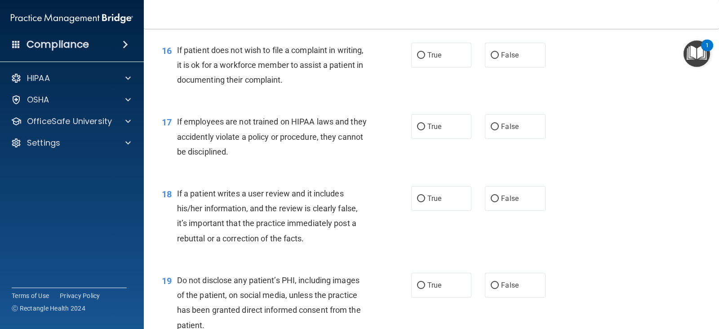
scroll to position [1344, 0]
click at [417, 53] on input "True" at bounding box center [421, 54] width 8 height 7
radio input "true"
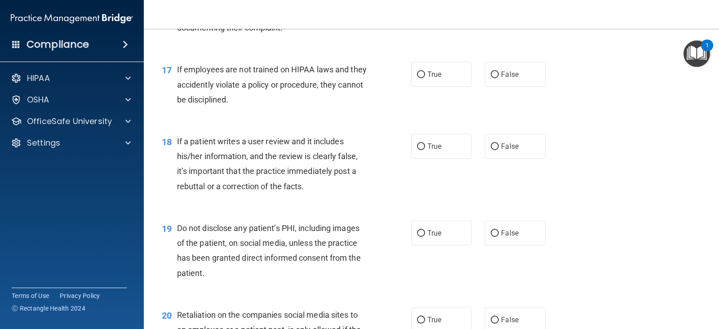
scroll to position [1396, 0]
click at [491, 71] on input "False" at bounding box center [495, 74] width 8 height 7
radio input "true"
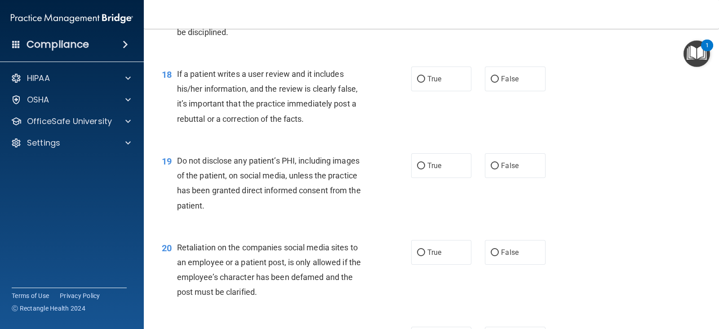
scroll to position [1463, 0]
click at [491, 79] on input "False" at bounding box center [495, 78] width 8 height 7
radio input "true"
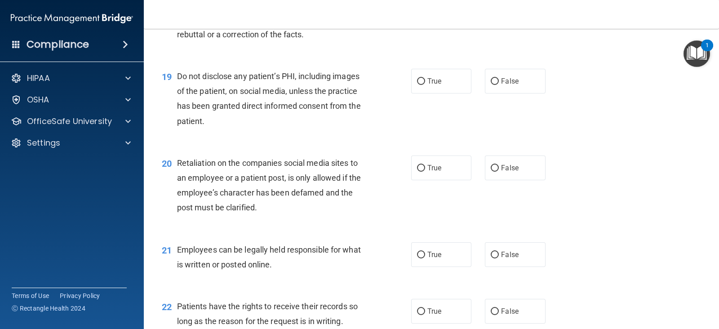
scroll to position [1547, 0]
click at [418, 80] on input "True" at bounding box center [421, 81] width 8 height 7
radio input "true"
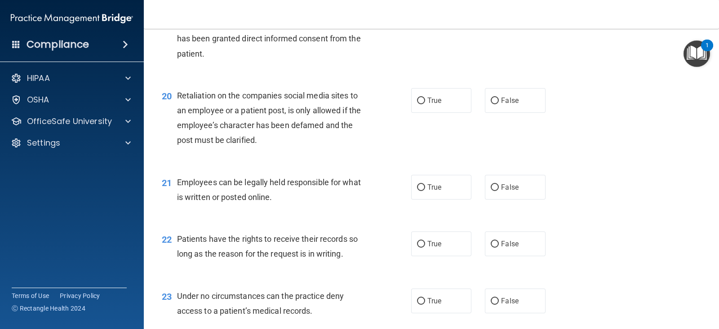
scroll to position [1615, 0]
click at [494, 99] on label "False" at bounding box center [515, 100] width 60 height 25
click at [494, 99] on input "False" at bounding box center [495, 100] width 8 height 7
radio input "true"
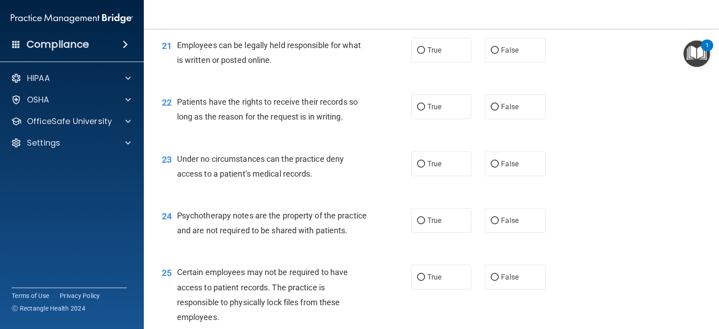
scroll to position [1752, 0]
click at [417, 50] on input "True" at bounding box center [421, 49] width 8 height 7
radio input "true"
click at [418, 106] on input "True" at bounding box center [421, 106] width 8 height 7
radio input "true"
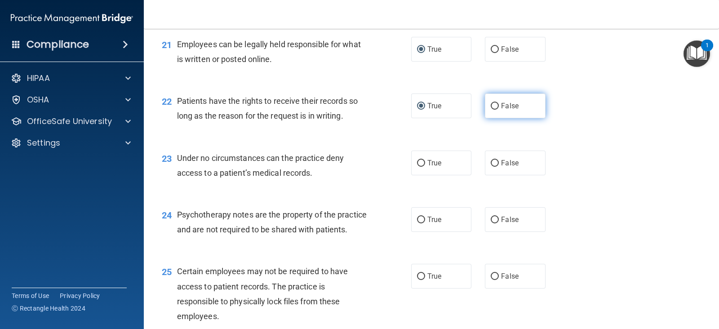
click at [491, 104] on input "False" at bounding box center [495, 106] width 8 height 7
radio input "true"
radio input "false"
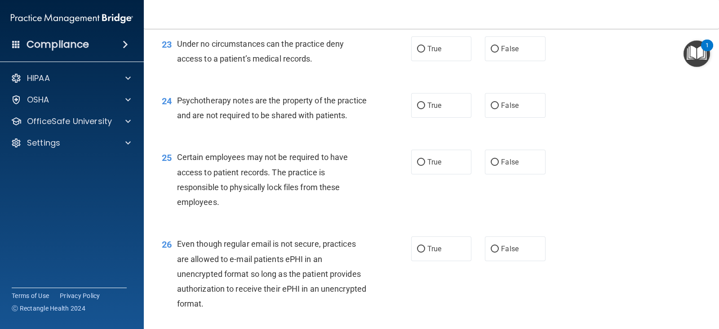
scroll to position [1866, 0]
click at [491, 46] on input "False" at bounding box center [495, 49] width 8 height 7
radio input "true"
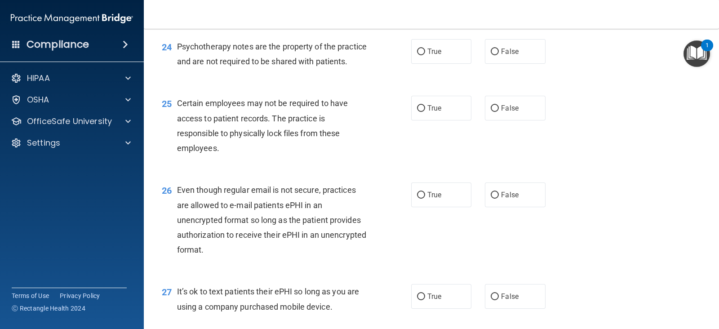
scroll to position [1921, 0]
click at [424, 44] on label "True" at bounding box center [441, 51] width 60 height 25
click at [424, 48] on input "True" at bounding box center [421, 51] width 8 height 7
radio input "true"
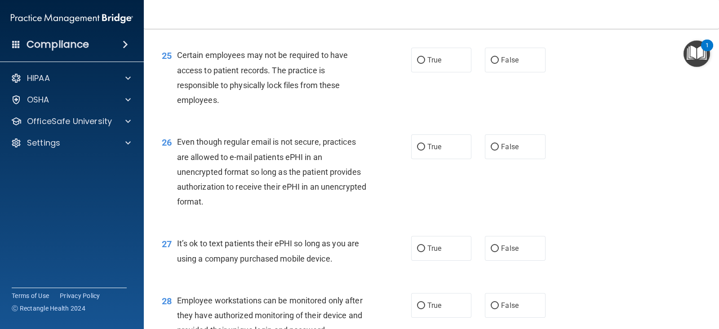
scroll to position [1968, 0]
click at [417, 64] on input "True" at bounding box center [421, 61] width 8 height 7
radio input "true"
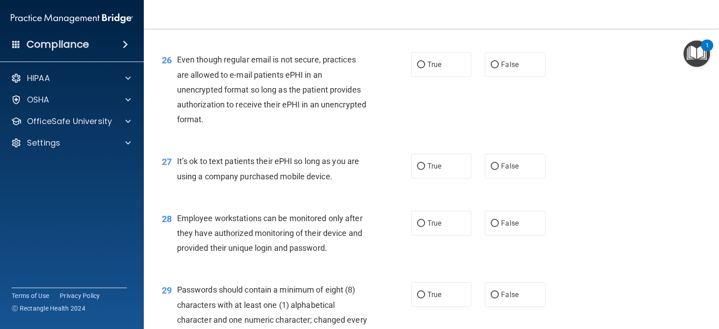
scroll to position [2052, 0]
click at [417, 67] on input "True" at bounding box center [421, 64] width 8 height 7
radio input "true"
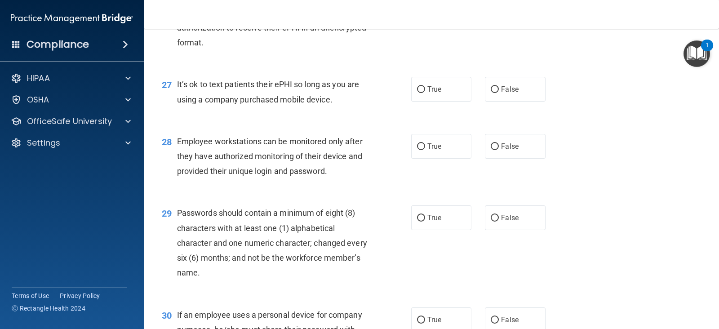
scroll to position [2129, 0]
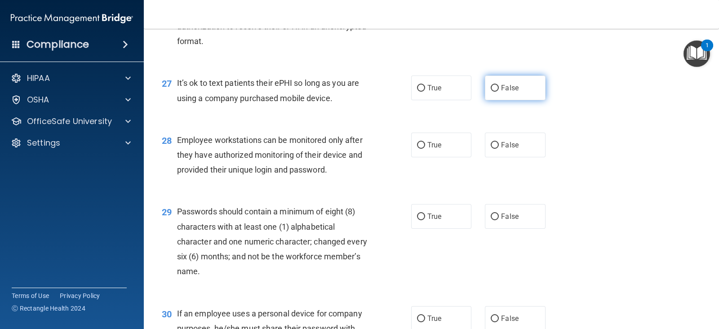
click at [493, 92] on input "False" at bounding box center [495, 88] width 8 height 7
radio input "true"
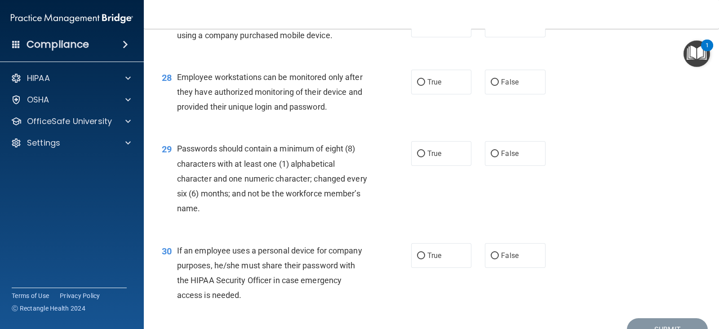
scroll to position [2197, 0]
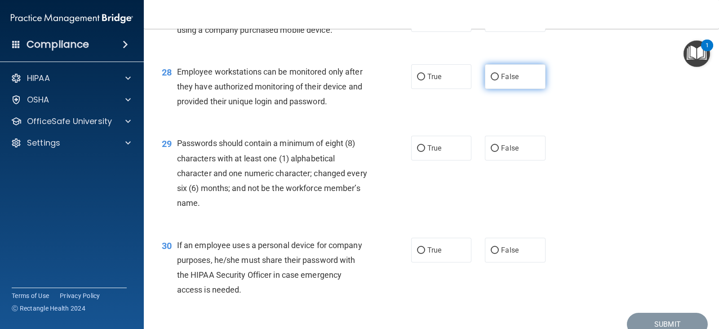
click at [491, 80] on input "False" at bounding box center [495, 77] width 8 height 7
radio input "true"
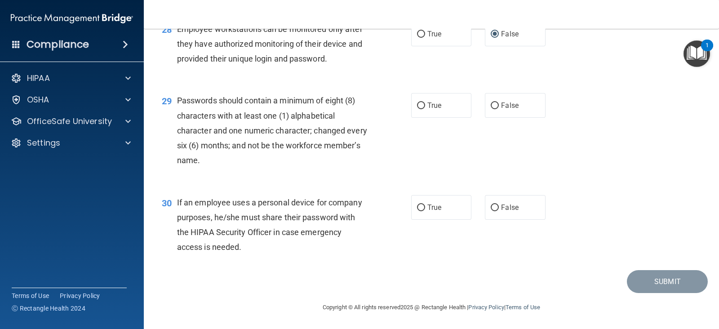
scroll to position [2244, 0]
click at [417, 109] on input "True" at bounding box center [421, 105] width 8 height 7
radio input "true"
click at [491, 206] on input "False" at bounding box center [495, 207] width 8 height 7
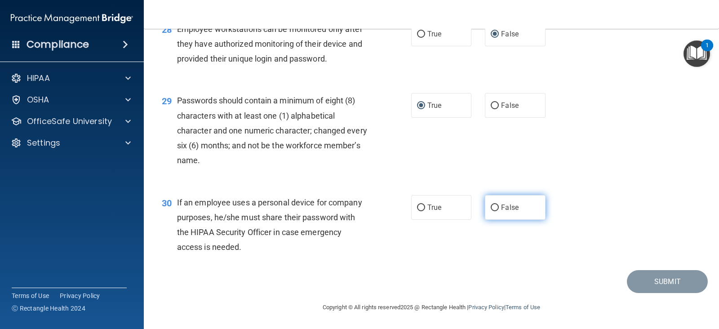
radio input "true"
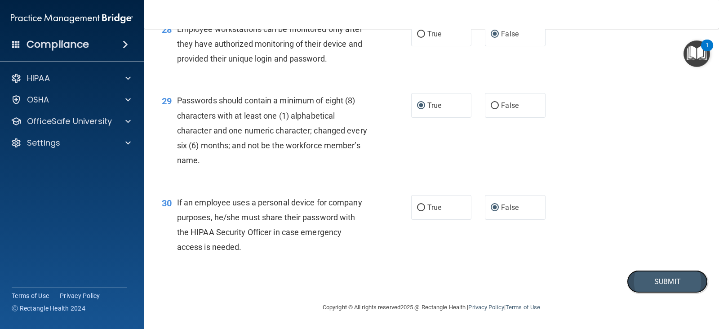
click at [639, 277] on button "Submit" at bounding box center [667, 281] width 81 height 23
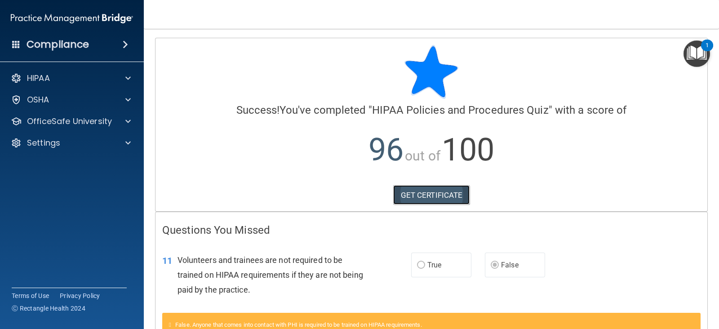
click at [424, 195] on link "GET CERTIFICATE" at bounding box center [431, 195] width 77 height 20
click at [65, 76] on div "HIPAA" at bounding box center [59, 78] width 111 height 11
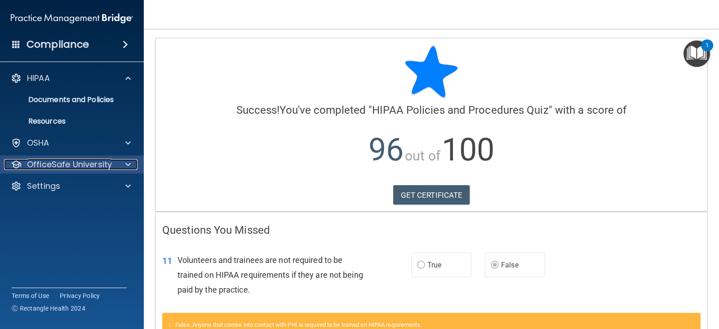
click at [90, 166] on p "OfficeSafe University" at bounding box center [69, 164] width 85 height 11
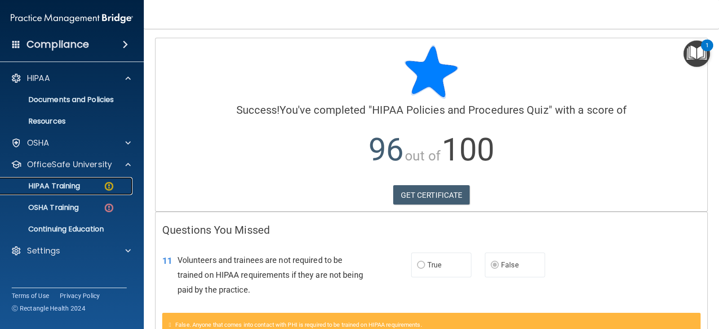
click at [64, 190] on p "HIPAA Training" at bounding box center [43, 185] width 74 height 9
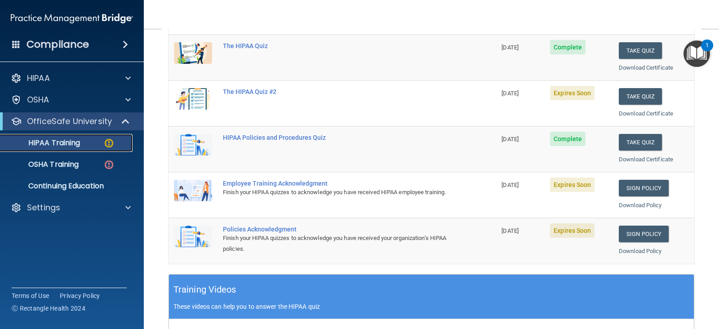
scroll to position [124, 0]
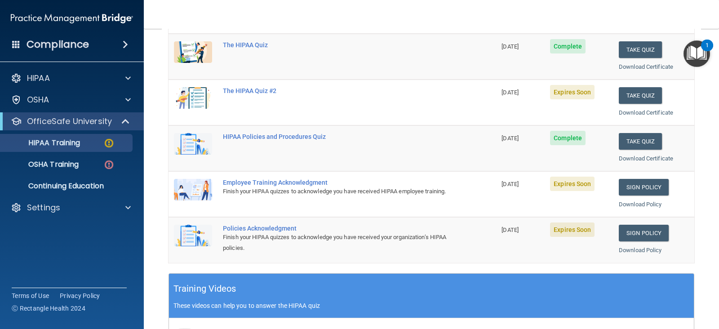
click at [156, 245] on main "Back Choose one path to get your HIPAA Certification ✓ HIPAA Officer Training ✓…" at bounding box center [431, 179] width 575 height 300
click at [640, 94] on button "Take Quiz" at bounding box center [640, 95] width 43 height 17
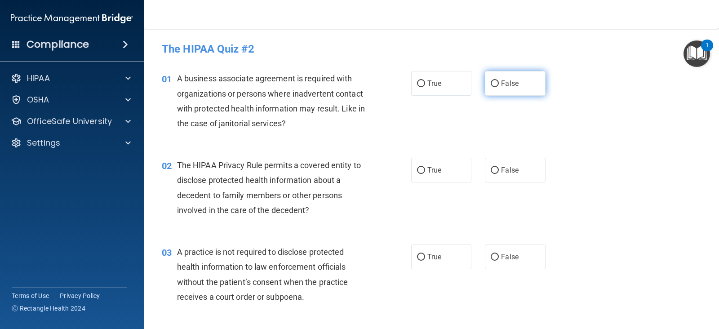
click at [492, 82] on input "False" at bounding box center [495, 83] width 8 height 7
radio input "true"
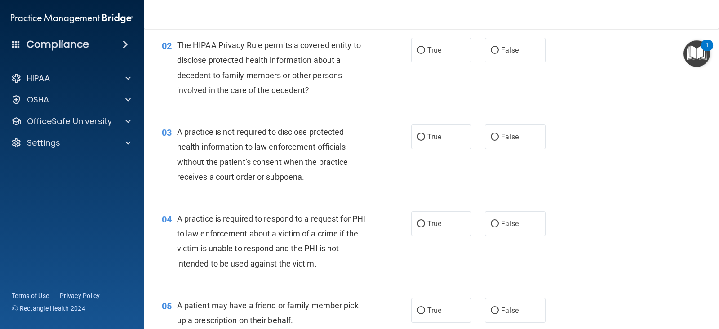
scroll to position [121, 0]
click at [417, 46] on input "True" at bounding box center [421, 49] width 8 height 7
radio input "true"
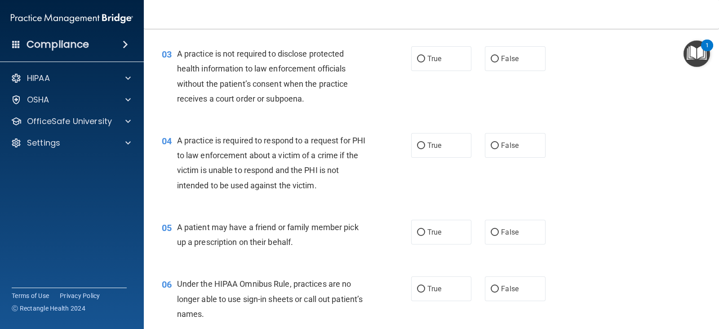
scroll to position [205, 0]
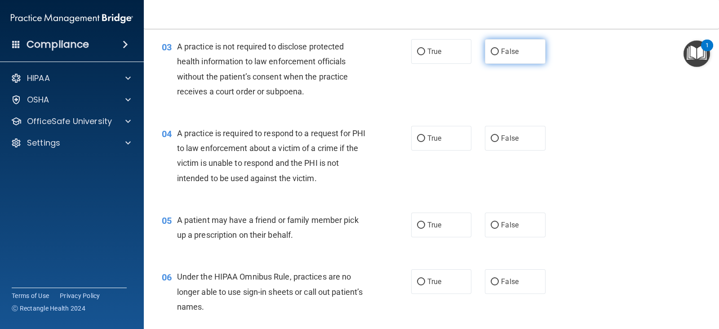
click at [491, 52] on input "False" at bounding box center [495, 52] width 8 height 7
radio input "true"
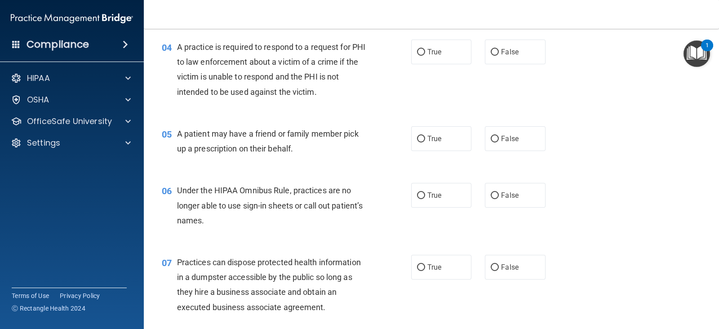
scroll to position [292, 0]
click at [491, 52] on input "False" at bounding box center [495, 52] width 8 height 7
radio input "true"
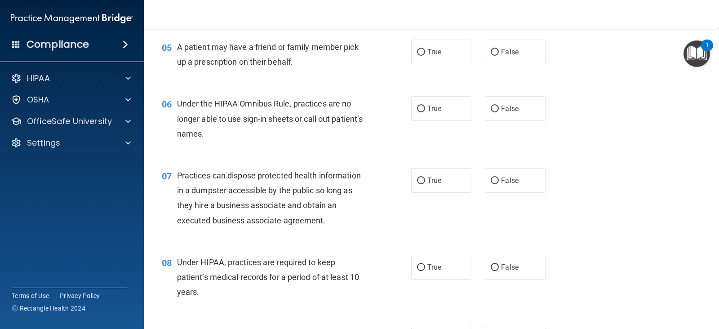
scroll to position [378, 0]
click at [419, 47] on label "True" at bounding box center [441, 52] width 60 height 25
click at [419, 49] on input "True" at bounding box center [421, 52] width 8 height 7
radio input "true"
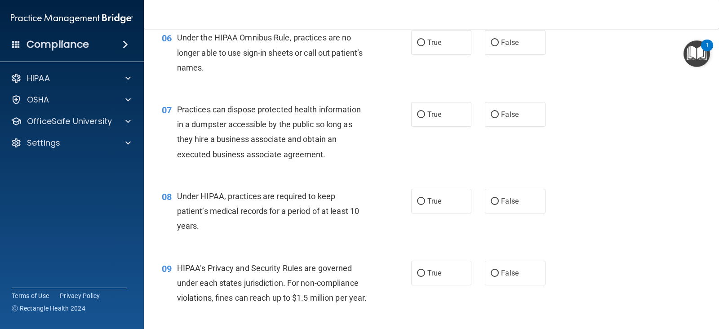
scroll to position [443, 0]
click at [491, 44] on input "False" at bounding box center [495, 43] width 8 height 7
radio input "true"
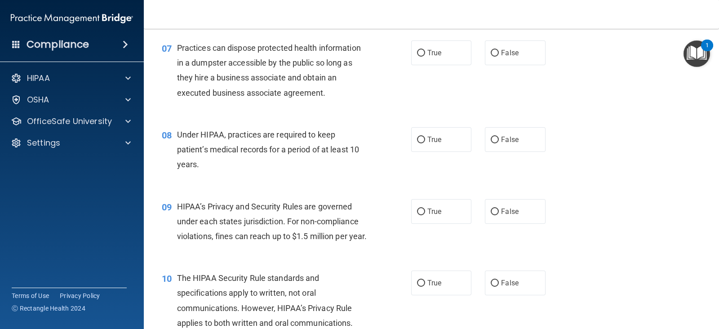
scroll to position [506, 0]
click at [491, 51] on input "False" at bounding box center [495, 53] width 8 height 7
radio input "true"
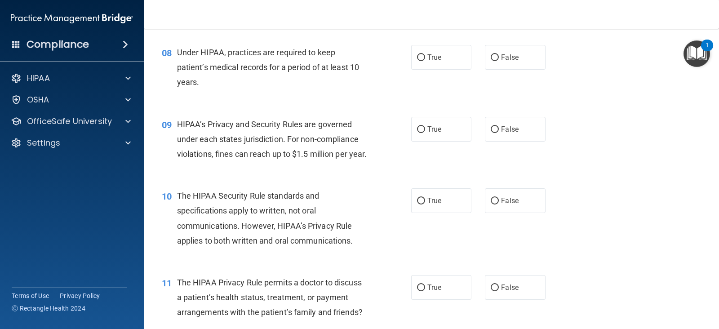
scroll to position [588, 0]
click at [418, 58] on input "True" at bounding box center [421, 57] width 8 height 7
radio input "true"
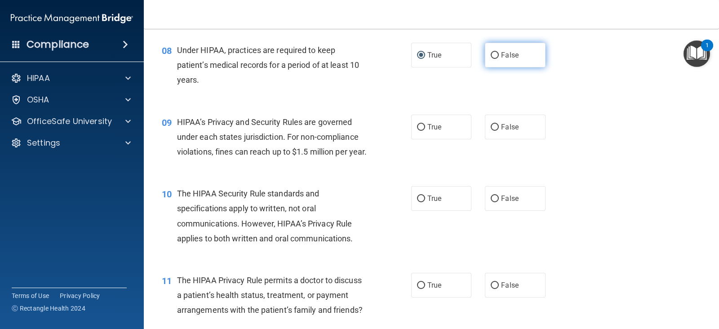
click at [491, 53] on input "False" at bounding box center [495, 55] width 8 height 7
radio input "true"
radio input "false"
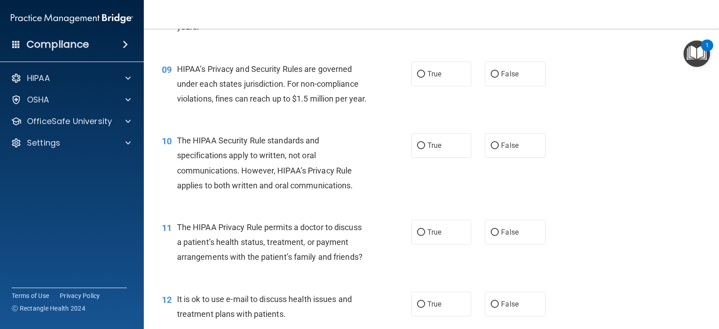
scroll to position [645, 0]
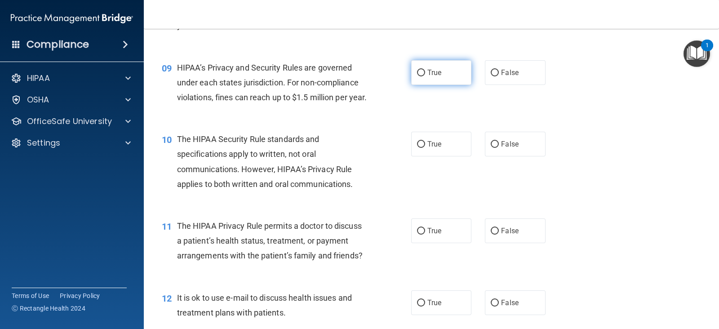
click at [418, 71] on input "True" at bounding box center [421, 73] width 8 height 7
radio input "true"
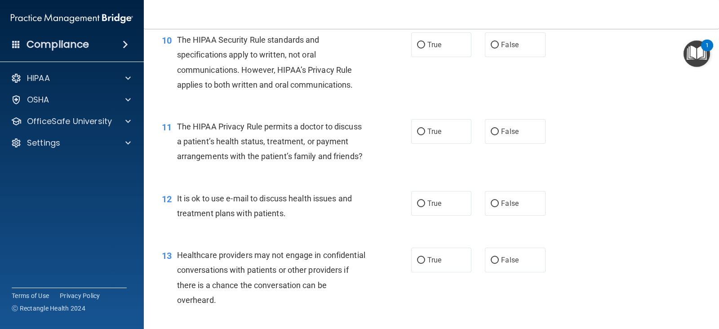
scroll to position [744, 0]
click at [419, 48] on input "True" at bounding box center [421, 44] width 8 height 7
radio input "true"
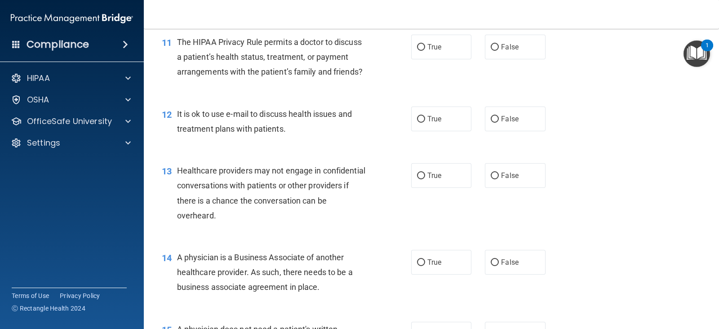
scroll to position [831, 0]
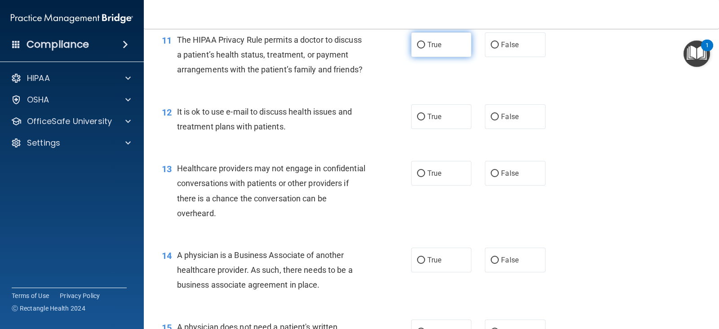
click at [420, 49] on input "True" at bounding box center [421, 45] width 8 height 7
radio input "true"
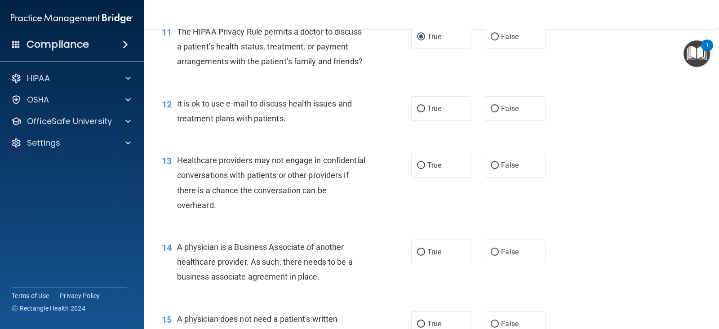
scroll to position [840, 0]
click at [491, 40] on input "False" at bounding box center [495, 36] width 8 height 7
radio input "true"
radio input "false"
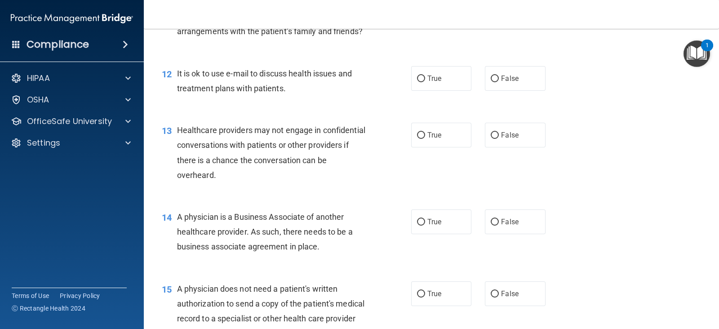
scroll to position [881, 0]
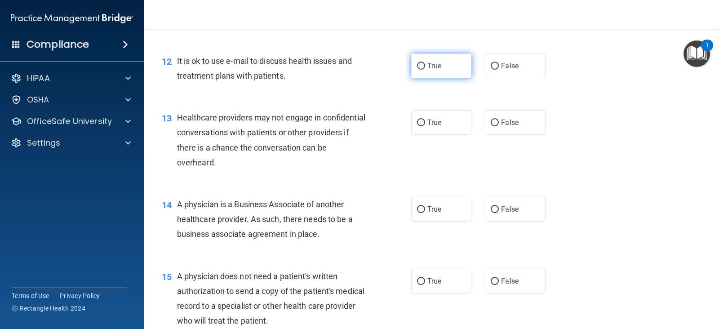
click at [417, 70] on input "True" at bounding box center [421, 66] width 8 height 7
radio input "true"
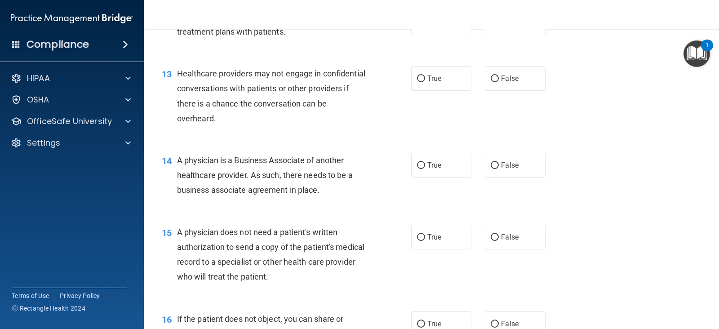
scroll to position [942, 0]
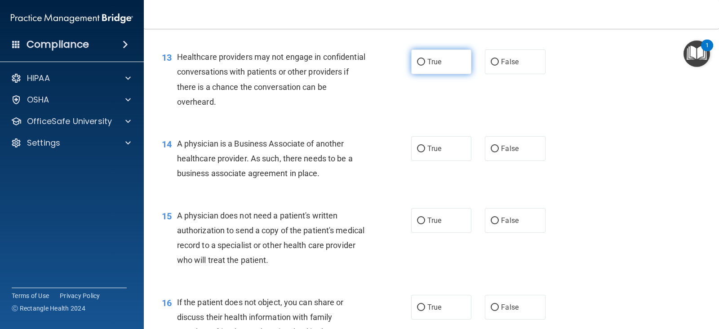
click at [417, 66] on input "True" at bounding box center [421, 62] width 8 height 7
radio input "true"
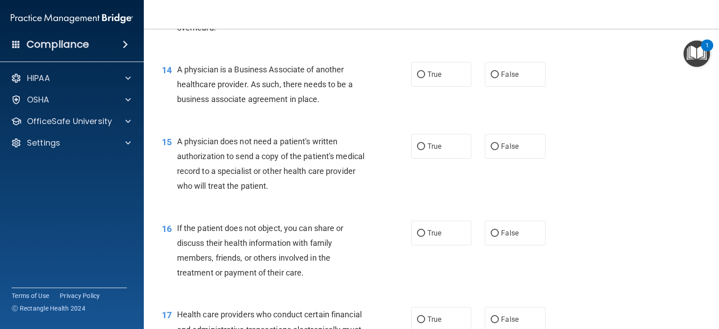
scroll to position [1017, 0]
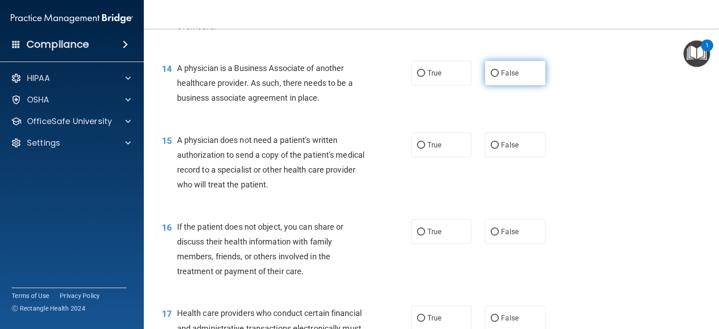
click at [491, 77] on input "False" at bounding box center [495, 73] width 8 height 7
radio input "true"
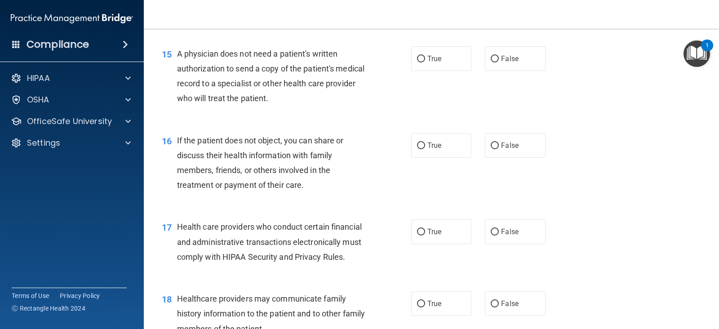
scroll to position [1105, 0]
click at [417, 61] on input "True" at bounding box center [421, 57] width 8 height 7
radio input "true"
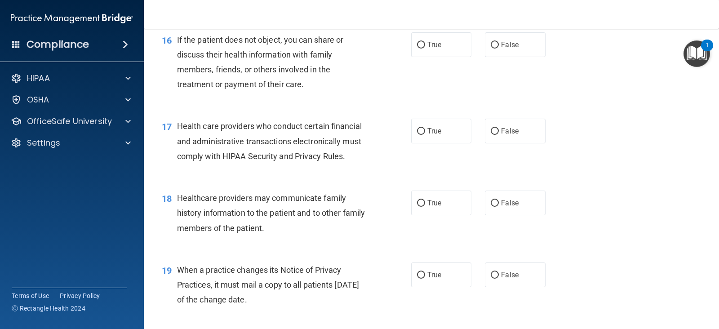
scroll to position [1204, 0]
click at [417, 49] on input "True" at bounding box center [421, 45] width 8 height 7
radio input "true"
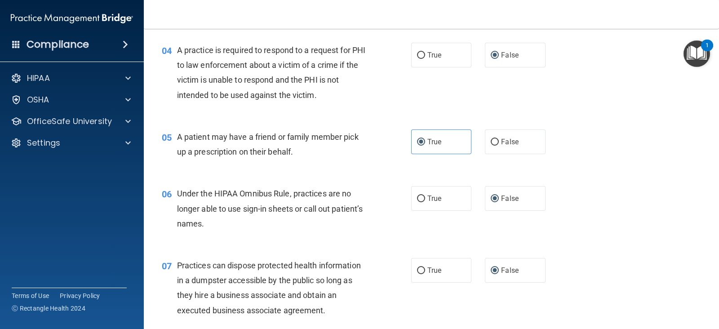
scroll to position [288, 0]
click at [491, 140] on input "False" at bounding box center [495, 142] width 8 height 7
radio input "true"
radio input "false"
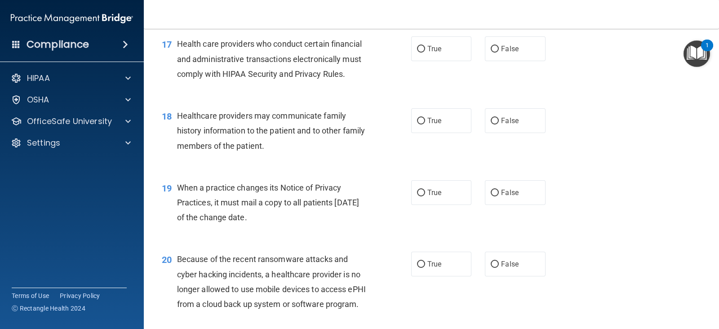
scroll to position [1287, 0]
click at [417, 52] on input "True" at bounding box center [421, 48] width 8 height 7
radio input "true"
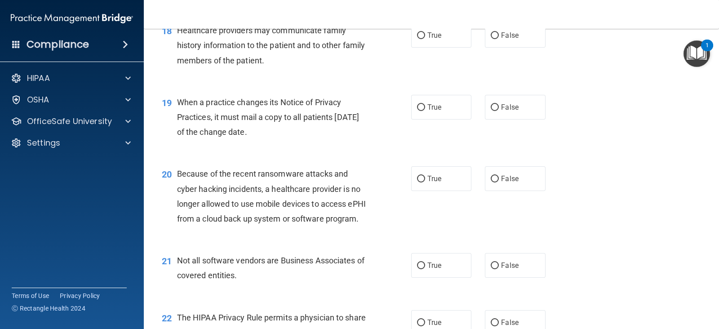
scroll to position [1372, 0]
click at [417, 39] on input "True" at bounding box center [421, 35] width 8 height 7
radio input "true"
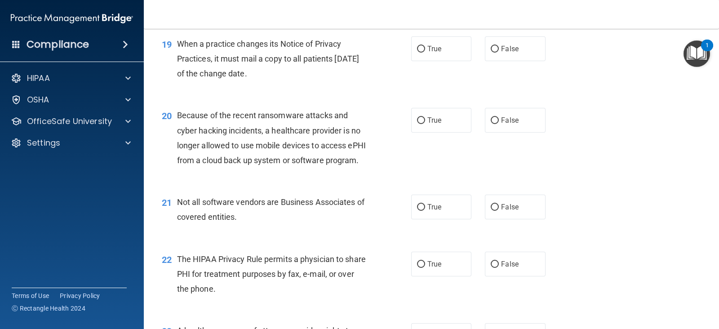
scroll to position [1430, 0]
click at [417, 53] on input "True" at bounding box center [421, 49] width 8 height 7
radio input "true"
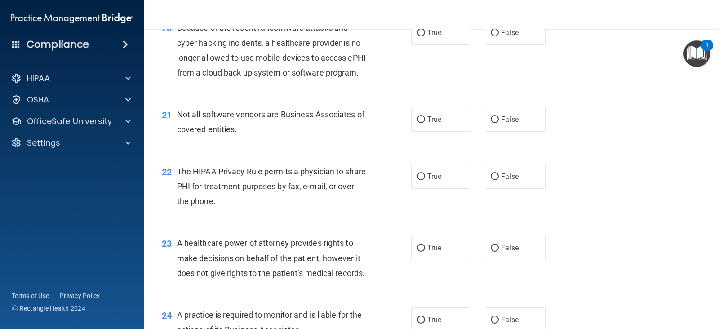
scroll to position [1519, 0]
click at [420, 35] on input "True" at bounding box center [421, 32] width 8 height 7
radio input "true"
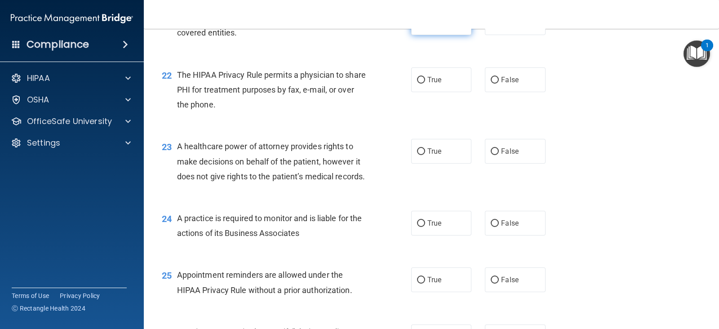
scroll to position [1615, 0]
click at [417, 27] on input "True" at bounding box center [421, 23] width 8 height 7
radio input "true"
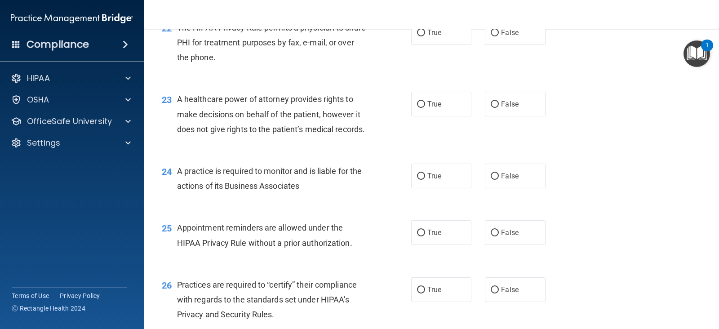
scroll to position [1662, 0]
click at [412, 45] on label "True" at bounding box center [441, 32] width 60 height 25
click at [417, 36] on input "True" at bounding box center [421, 33] width 8 height 7
radio input "true"
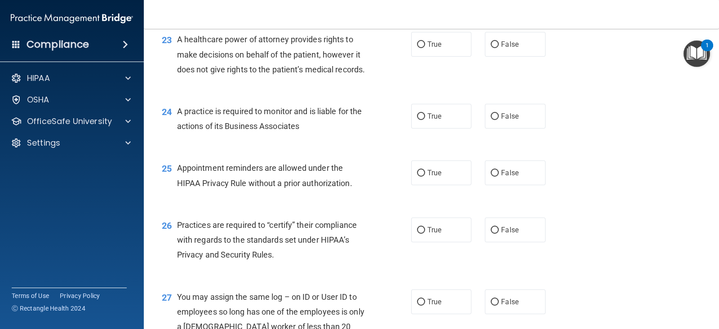
scroll to position [1721, 0]
click at [417, 49] on input "True" at bounding box center [421, 45] width 8 height 7
radio input "true"
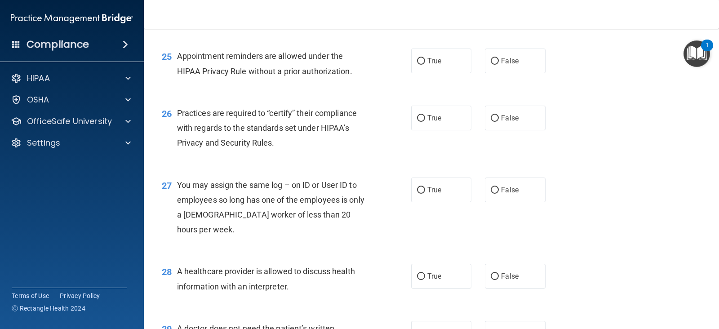
scroll to position [1832, 0]
click at [417, 9] on input "True" at bounding box center [421, 5] width 8 height 7
radio input "true"
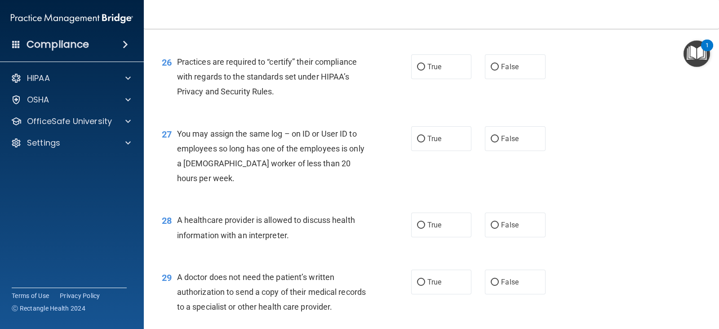
scroll to position [1885, 0]
click at [420, 22] on label "True" at bounding box center [441, 9] width 60 height 25
click at [420, 13] on input "True" at bounding box center [421, 9] width 8 height 7
radio input "true"
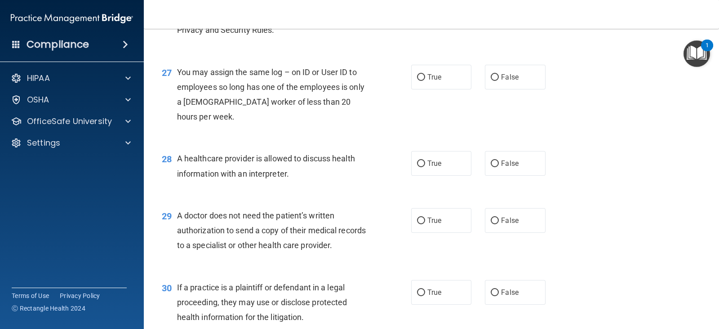
scroll to position [1947, 0]
click at [417, 8] on input "True" at bounding box center [421, 4] width 8 height 7
radio input "true"
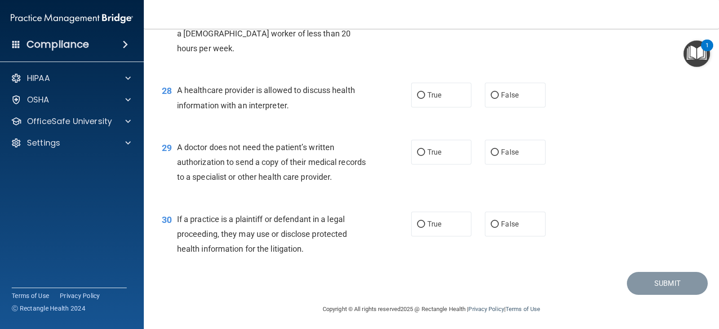
scroll to position [2015, 0]
click at [494, 20] on label "False" at bounding box center [515, 8] width 60 height 25
click at [494, 12] on input "False" at bounding box center [495, 8] width 8 height 7
radio input "true"
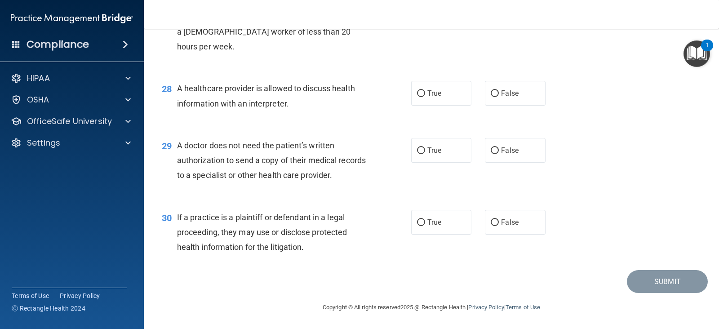
scroll to position [2060, 0]
click at [420, 94] on input "True" at bounding box center [421, 93] width 8 height 7
radio input "true"
click at [418, 150] on input "True" at bounding box center [421, 150] width 8 height 7
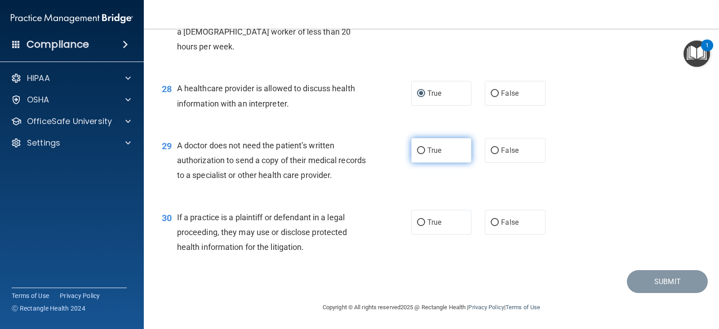
radio input "true"
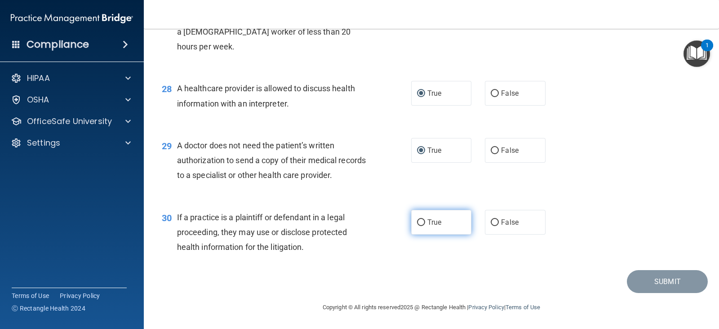
click at [417, 222] on input "True" at bounding box center [421, 222] width 8 height 7
radio input "true"
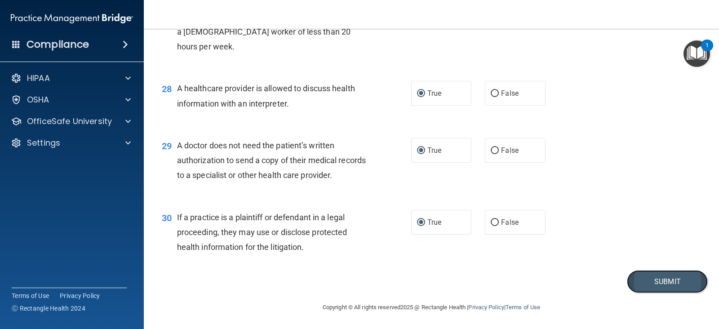
click at [642, 279] on button "Submit" at bounding box center [667, 281] width 81 height 23
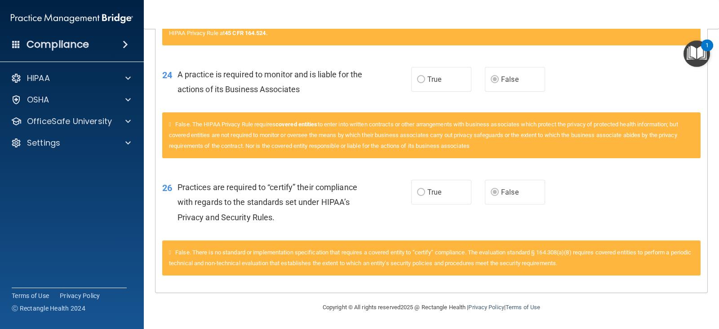
scroll to position [1345, 0]
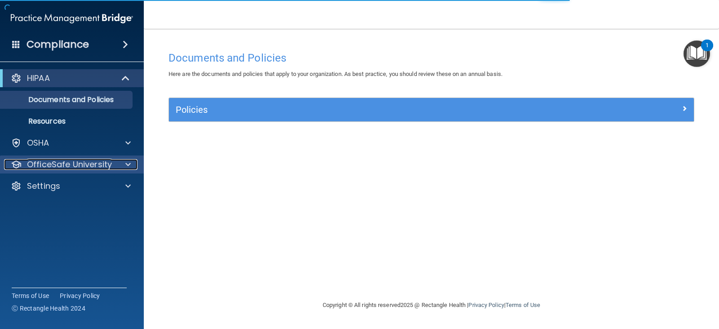
click at [91, 164] on p "OfficeSafe University" at bounding box center [69, 164] width 85 height 11
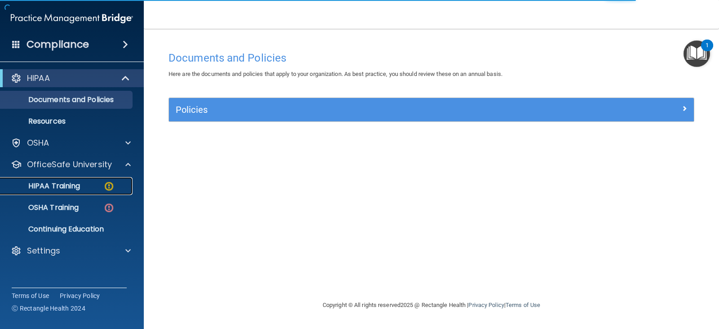
click at [85, 187] on div "HIPAA Training" at bounding box center [67, 185] width 123 height 9
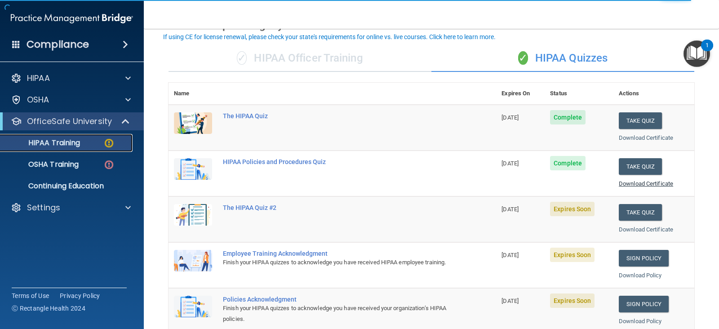
scroll to position [54, 0]
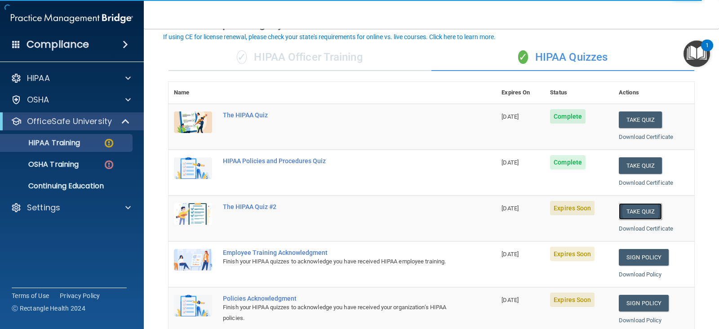
click at [624, 208] on button "Take Quiz" at bounding box center [640, 211] width 43 height 17
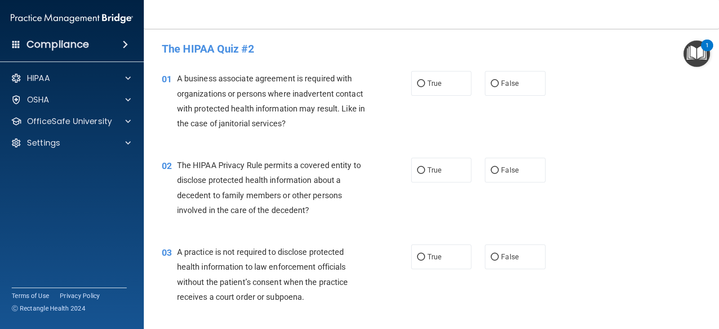
scroll to position [0, 0]
click at [501, 82] on span "False" at bounding box center [510, 83] width 18 height 9
click at [499, 82] on input "False" at bounding box center [495, 83] width 8 height 7
radio input "true"
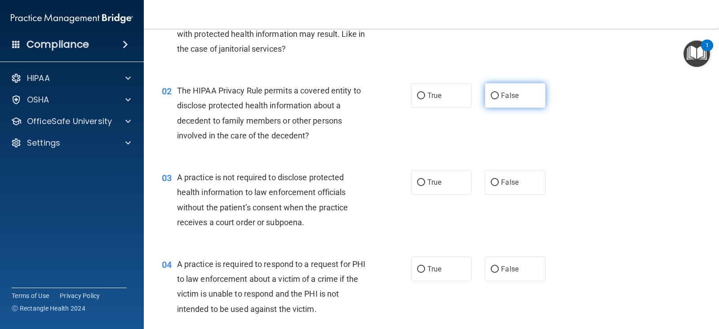
scroll to position [76, 0]
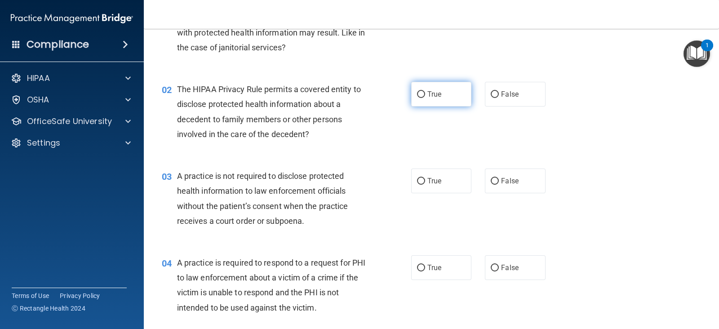
click at [417, 91] on input "True" at bounding box center [421, 94] width 8 height 7
radio input "true"
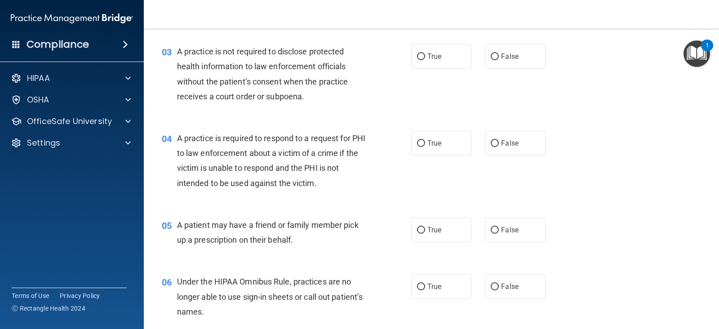
scroll to position [200, 0]
click at [491, 56] on input "False" at bounding box center [495, 56] width 8 height 7
radio input "true"
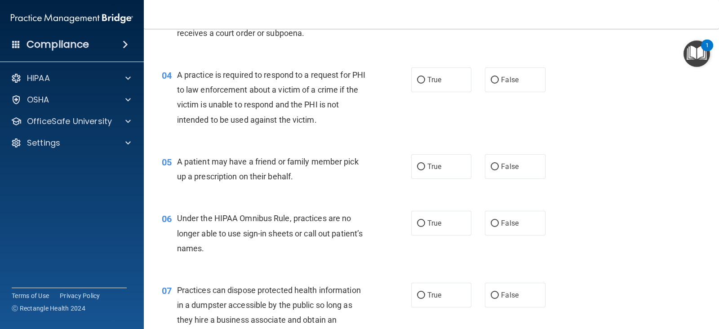
scroll to position [268, 0]
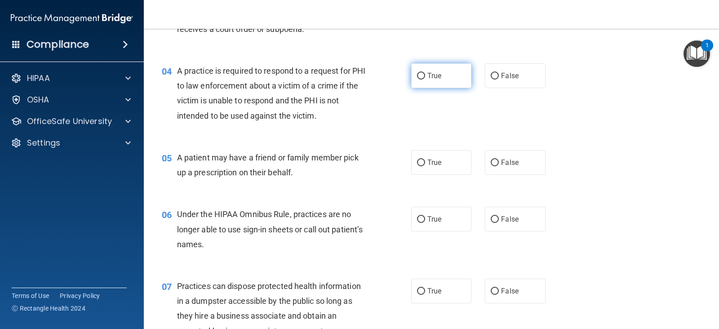
click at [417, 73] on input "True" at bounding box center [421, 76] width 8 height 7
radio input "true"
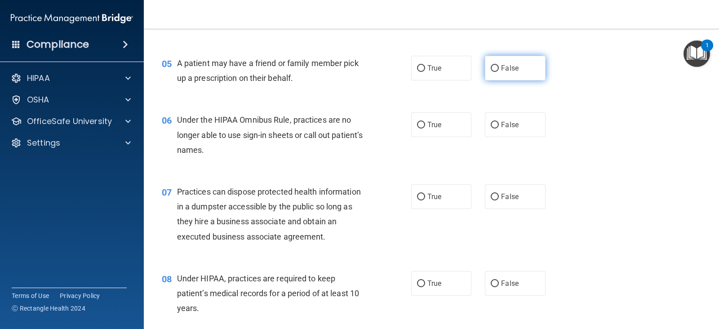
scroll to position [363, 0]
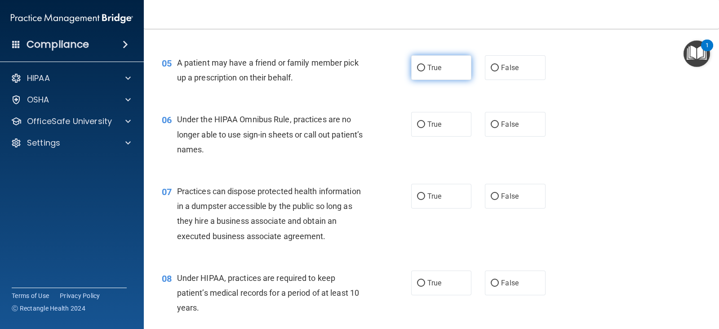
click at [417, 65] on input "True" at bounding box center [421, 68] width 8 height 7
radio input "true"
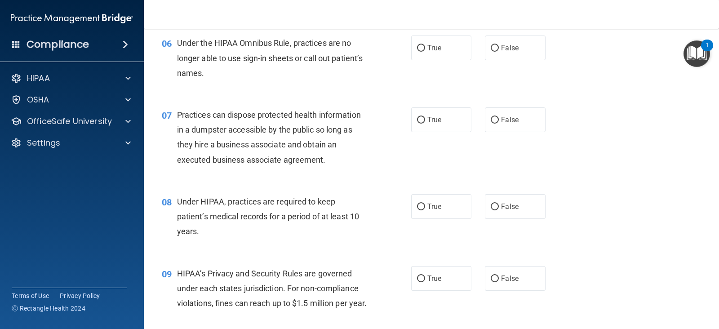
scroll to position [438, 0]
click at [494, 46] on label "False" at bounding box center [515, 48] width 60 height 25
click at [494, 46] on input "False" at bounding box center [495, 48] width 8 height 7
radio input "true"
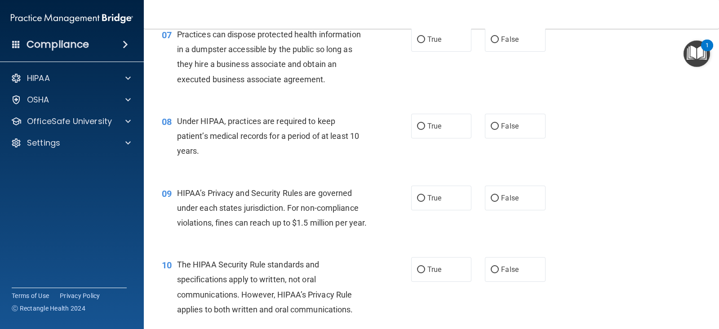
scroll to position [519, 0]
click at [491, 37] on input "False" at bounding box center [495, 40] width 8 height 7
radio input "true"
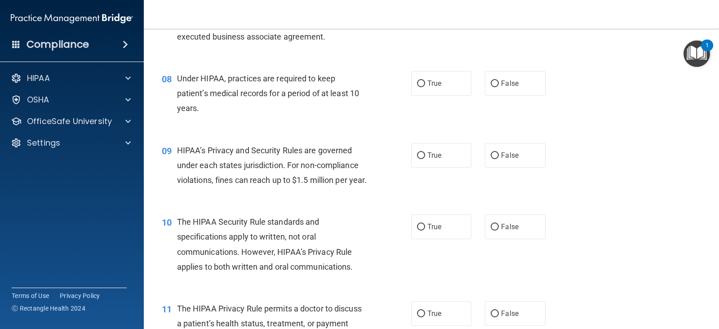
scroll to position [563, 0]
click at [491, 82] on input "False" at bounding box center [495, 82] width 8 height 7
radio input "true"
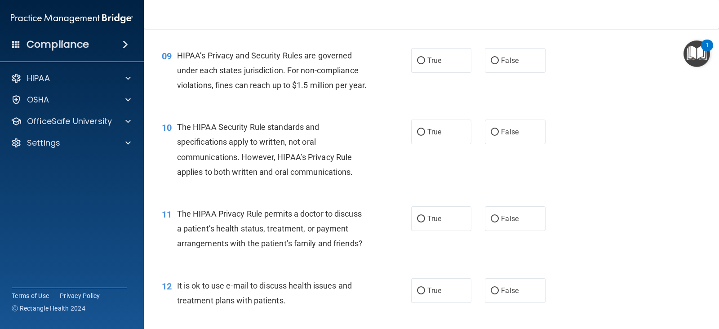
scroll to position [656, 0]
click at [491, 59] on input "False" at bounding box center [495, 61] width 8 height 7
radio input "true"
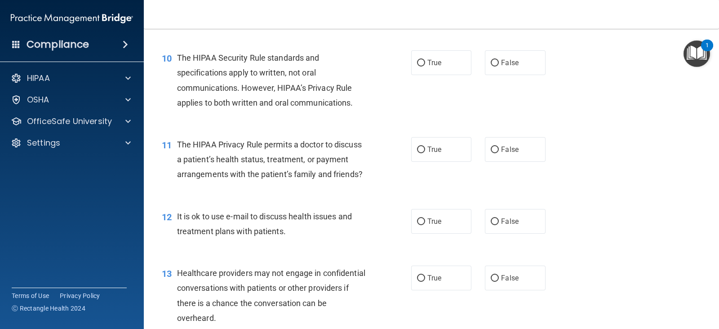
scroll to position [726, 0]
click at [417, 66] on input "True" at bounding box center [421, 62] width 8 height 7
radio input "true"
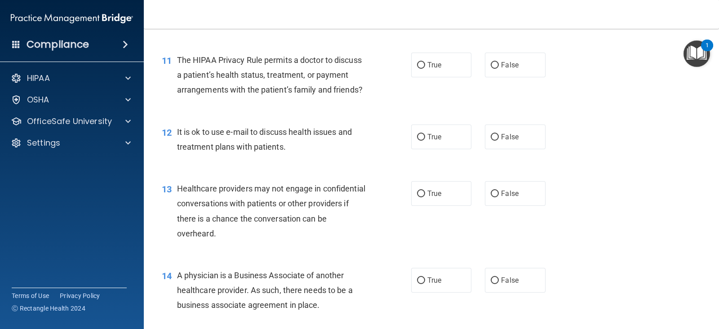
scroll to position [816, 0]
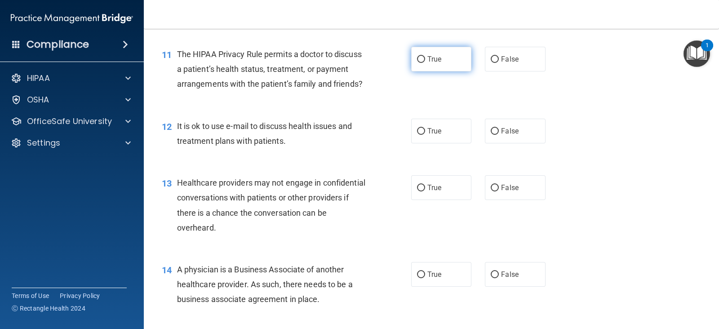
click at [417, 63] on input "True" at bounding box center [421, 59] width 8 height 7
radio input "true"
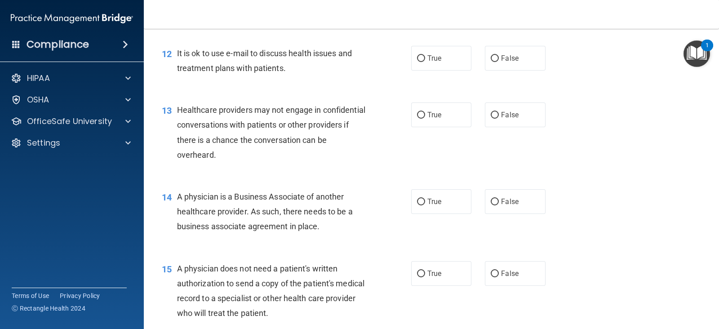
scroll to position [891, 0]
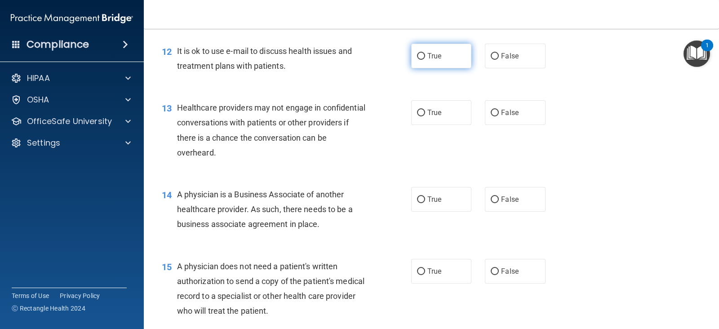
click at [417, 60] on input "True" at bounding box center [421, 56] width 8 height 7
radio input "true"
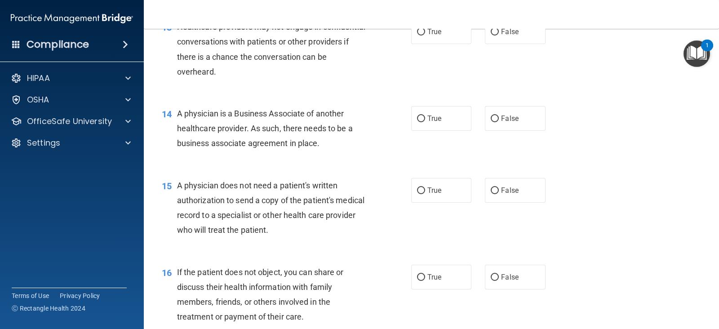
scroll to position [971, 0]
click at [491, 36] on input "False" at bounding box center [495, 33] width 8 height 7
radio input "true"
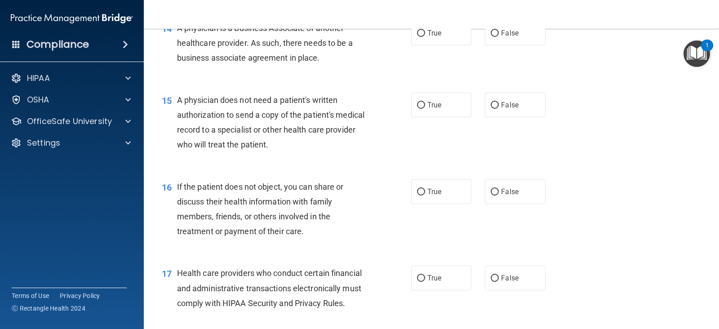
scroll to position [1058, 0]
click at [491, 36] on input "False" at bounding box center [495, 33] width 8 height 7
radio input "true"
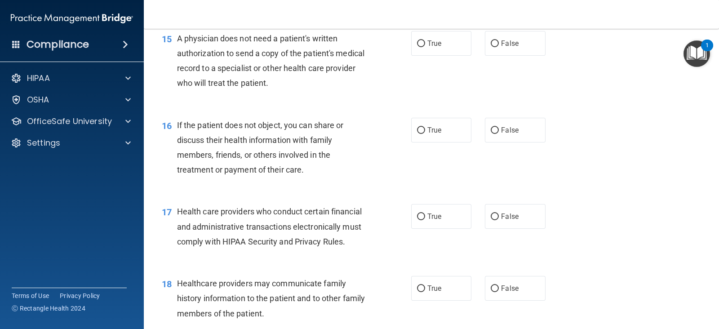
scroll to position [1120, 0]
click at [491, 54] on label "False" at bounding box center [515, 42] width 60 height 25
click at [491, 46] on input "False" at bounding box center [495, 42] width 8 height 7
radio input "true"
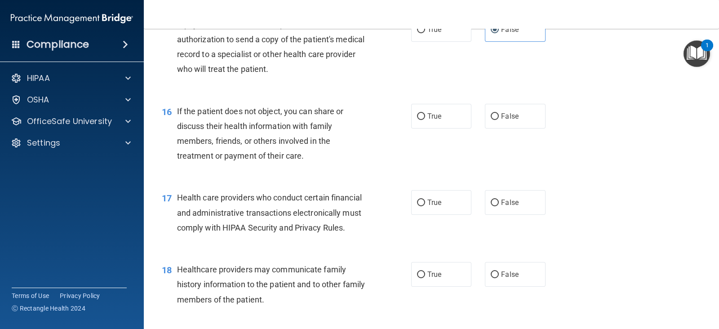
scroll to position [1134, 0]
click at [417, 32] on input "True" at bounding box center [421, 29] width 8 height 7
radio input "true"
radio input "false"
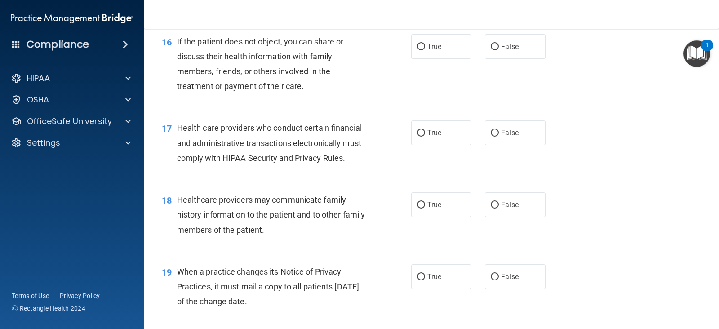
scroll to position [1204, 0]
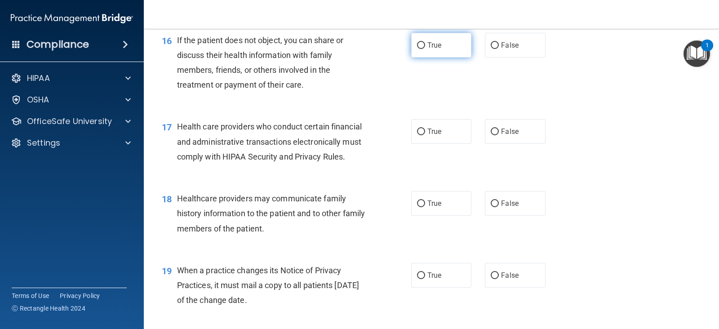
click at [417, 49] on input "True" at bounding box center [421, 45] width 8 height 7
radio input "true"
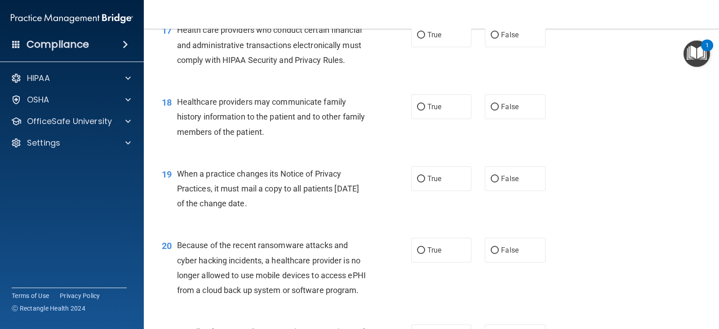
scroll to position [1300, 0]
click at [417, 39] on input "True" at bounding box center [421, 35] width 8 height 7
radio input "true"
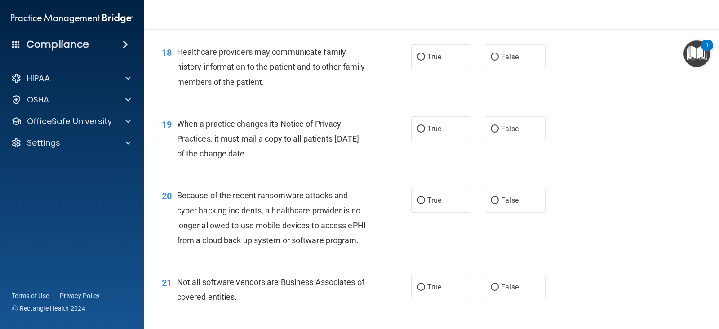
scroll to position [1350, 0]
click at [417, 61] on input "True" at bounding box center [421, 57] width 8 height 7
radio input "true"
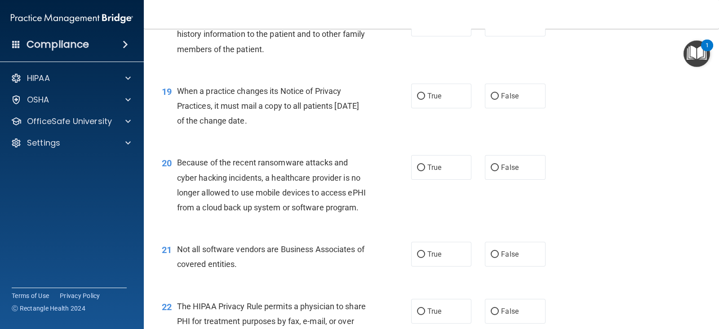
scroll to position [1383, 0]
click at [491, 28] on input "False" at bounding box center [495, 24] width 8 height 7
radio input "true"
radio input "false"
click at [413, 106] on label "True" at bounding box center [441, 96] width 60 height 25
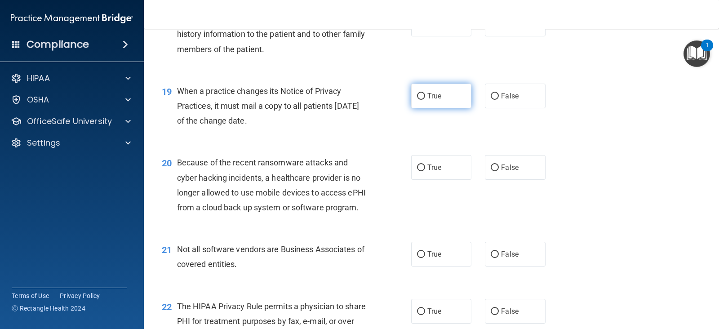
click at [417, 100] on input "True" at bounding box center [421, 96] width 8 height 7
radio input "true"
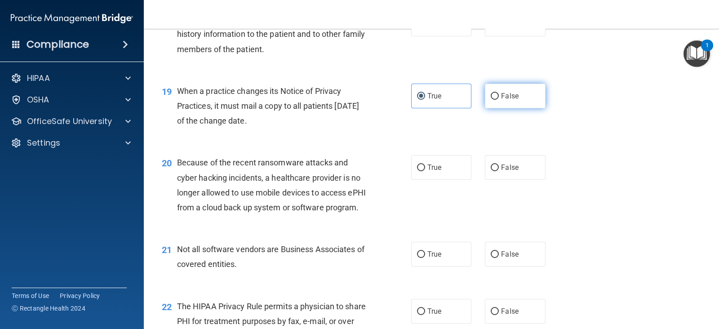
click at [492, 100] on input "False" at bounding box center [495, 96] width 8 height 7
radio input "true"
radio input "false"
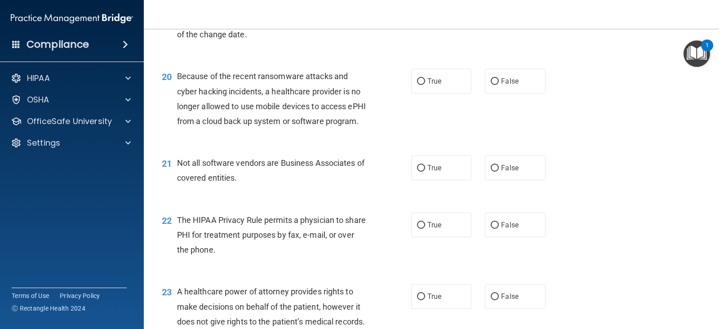
scroll to position [1471, 0]
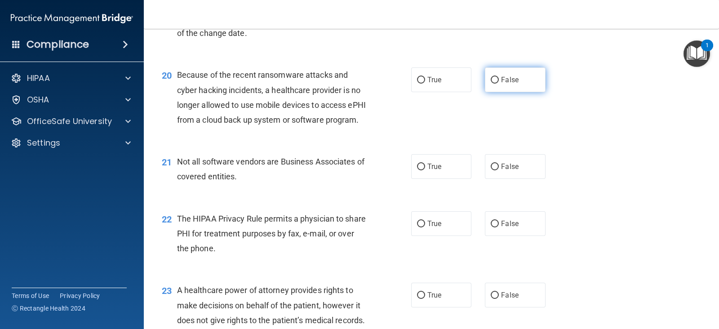
click at [492, 84] on input "False" at bounding box center [495, 80] width 8 height 7
radio input "true"
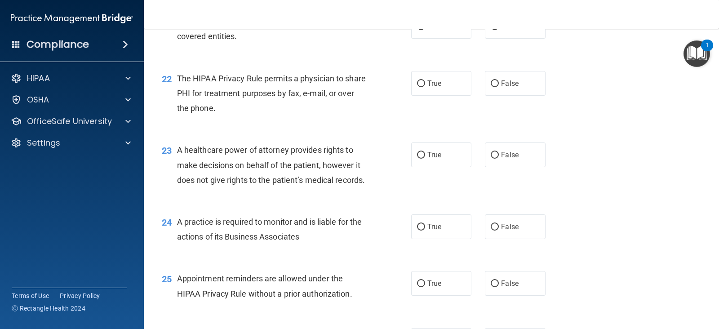
scroll to position [1611, 0]
click at [417, 30] on input "True" at bounding box center [421, 26] width 8 height 7
radio input "true"
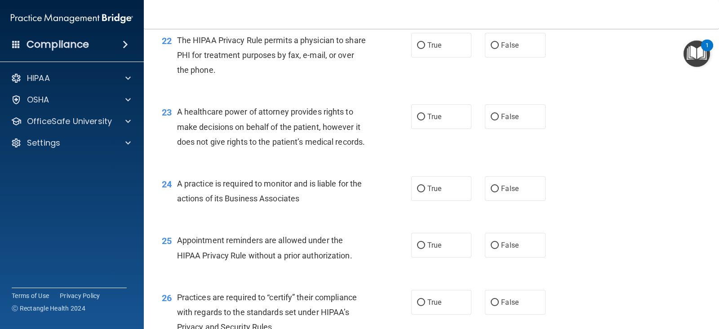
scroll to position [1650, 0]
click at [491, 120] on input "False" at bounding box center [495, 116] width 8 height 7
radio input "true"
click at [491, 192] on input "False" at bounding box center [495, 188] width 8 height 7
radio input "true"
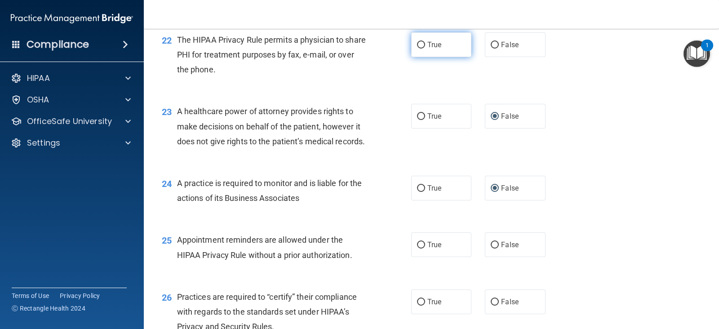
click at [413, 57] on label "True" at bounding box center [441, 44] width 60 height 25
click at [417, 49] on input "True" at bounding box center [421, 45] width 8 height 7
radio input "true"
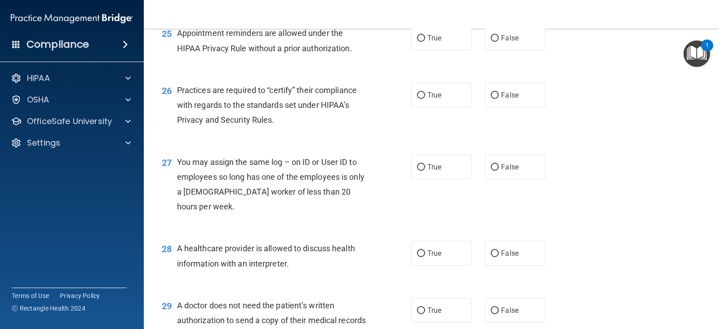
scroll to position [1856, 0]
click at [417, 42] on input "True" at bounding box center [421, 38] width 8 height 7
radio input "true"
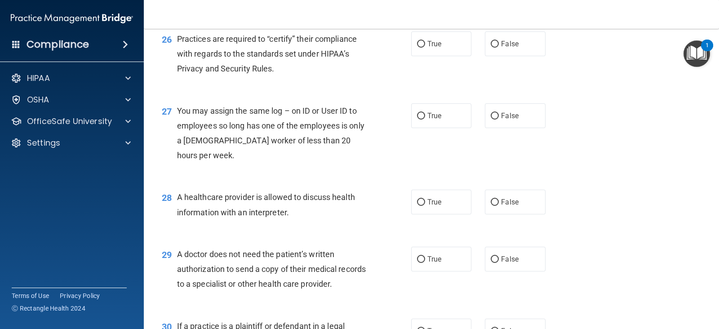
scroll to position [1912, 0]
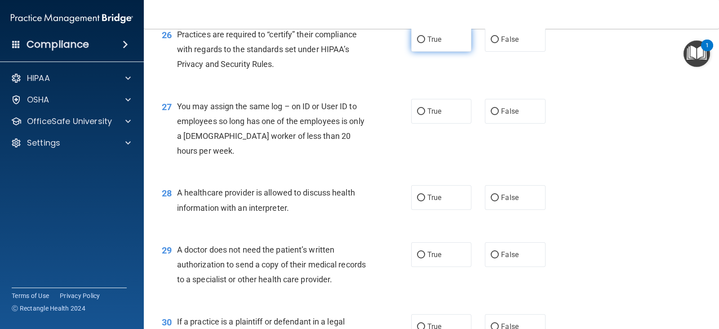
click at [419, 43] on input "True" at bounding box center [421, 39] width 8 height 7
radio input "true"
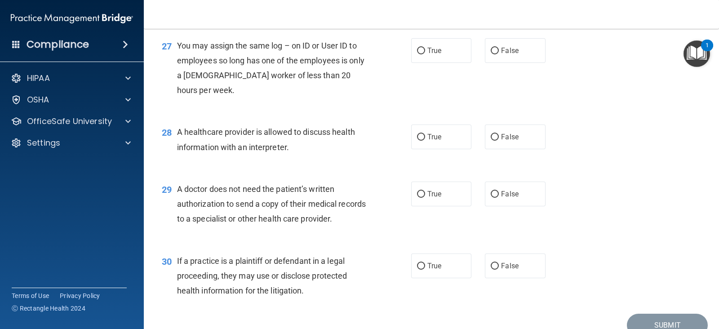
scroll to position [1972, 0]
click at [491, 55] on input "False" at bounding box center [495, 52] width 8 height 7
radio input "true"
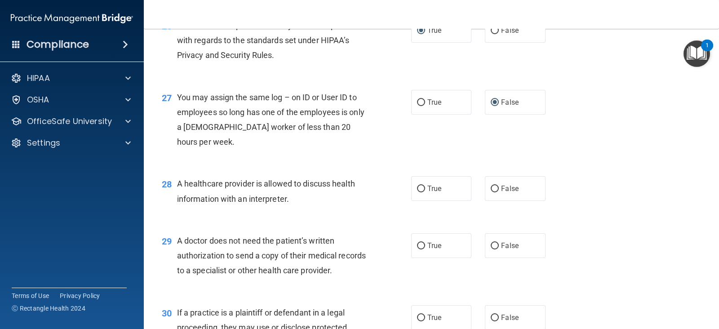
scroll to position [1920, 0]
click at [491, 35] on input "False" at bounding box center [495, 31] width 8 height 7
radio input "true"
radio input "false"
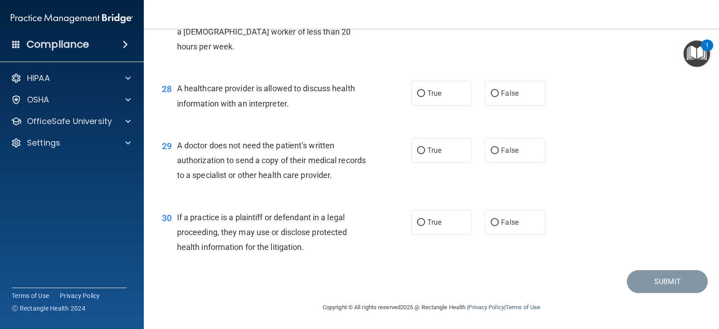
scroll to position [2061, 0]
click at [411, 93] on label "True" at bounding box center [441, 93] width 60 height 25
click at [417, 93] on input "True" at bounding box center [421, 93] width 8 height 7
radio input "true"
click at [417, 150] on input "True" at bounding box center [421, 150] width 8 height 7
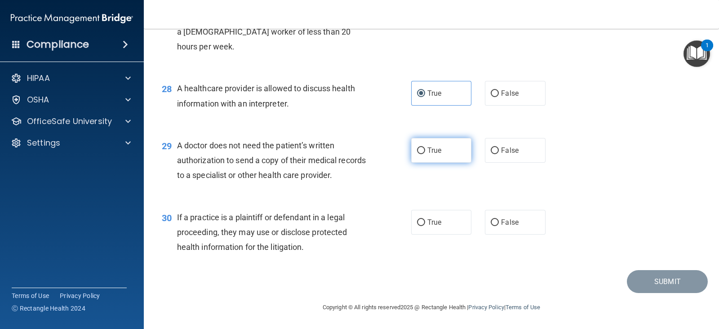
radio input "true"
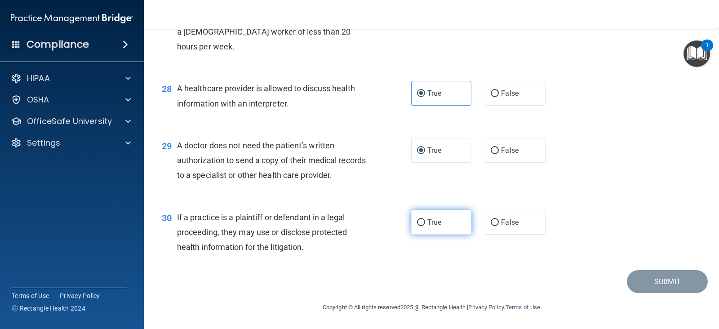
click at [417, 221] on input "True" at bounding box center [421, 222] width 8 height 7
radio input "true"
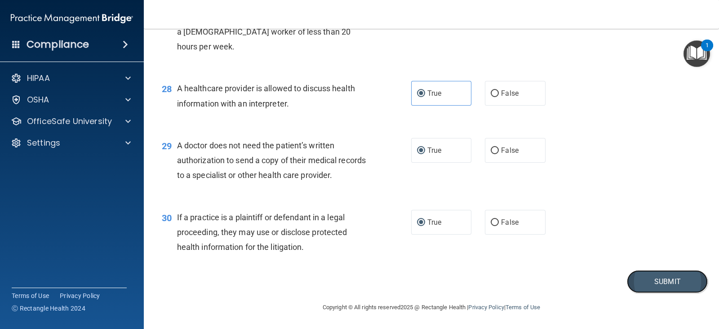
click at [661, 283] on button "Submit" at bounding box center [667, 281] width 81 height 23
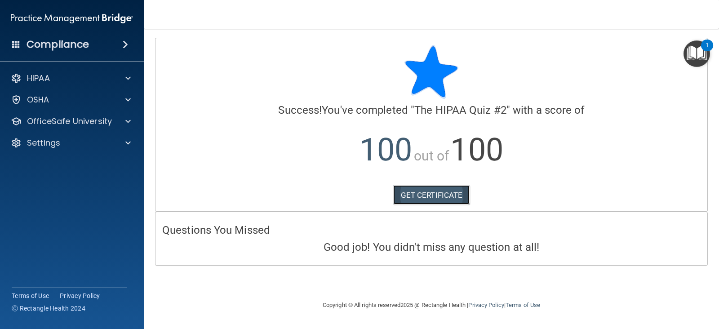
click at [436, 193] on link "GET CERTIFICATE" at bounding box center [431, 195] width 77 height 20
click at [96, 138] on div "Settings" at bounding box center [59, 142] width 111 height 11
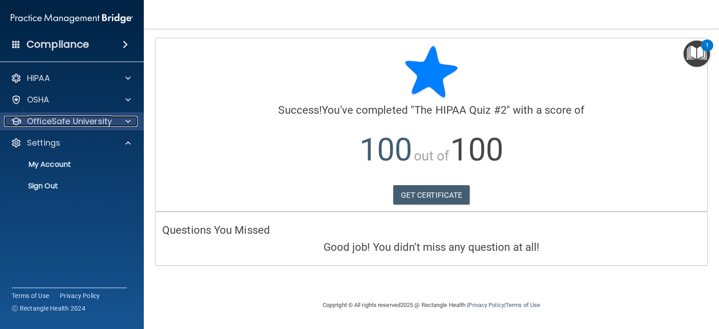
click at [92, 122] on p "OfficeSafe University" at bounding box center [69, 121] width 85 height 11
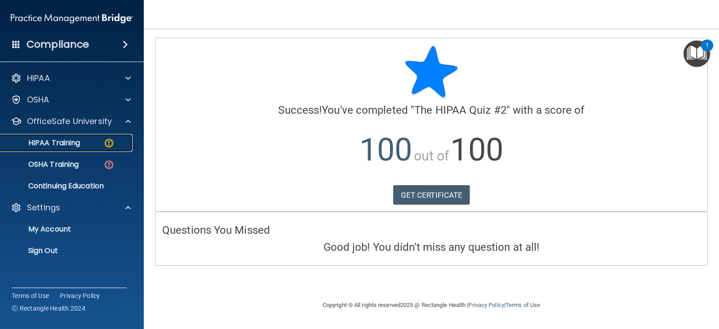
click at [63, 144] on p "HIPAA Training" at bounding box center [43, 142] width 74 height 9
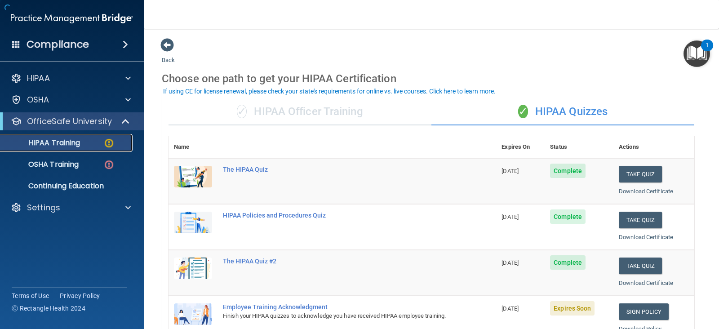
click at [109, 143] on img at bounding box center [108, 142] width 11 height 11
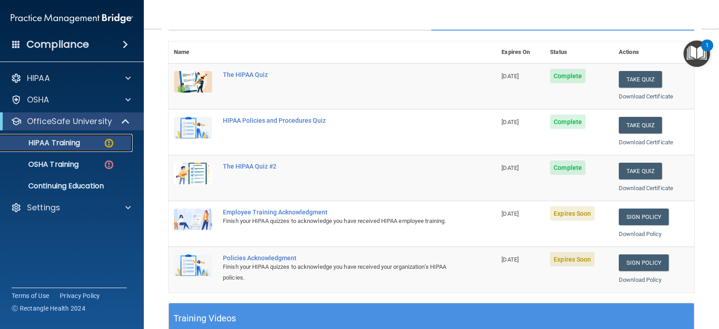
scroll to position [90, 0]
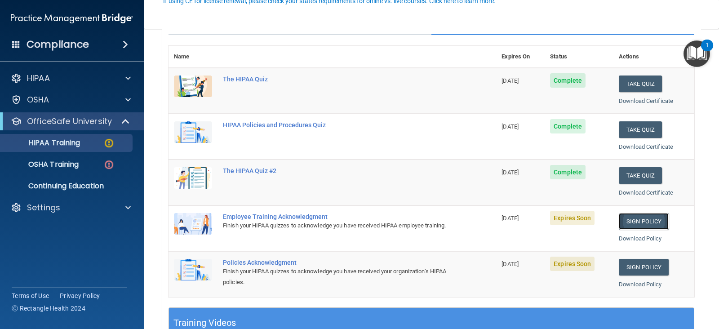
click at [640, 221] on link "Sign Policy" at bounding box center [644, 221] width 50 height 17
click at [638, 237] on link "Download Policy" at bounding box center [640, 238] width 43 height 7
click at [650, 266] on link "Sign Policy" at bounding box center [644, 267] width 50 height 17
click at [631, 286] on div "Download Policy" at bounding box center [654, 284] width 70 height 11
click at [630, 281] on link "Download Policy" at bounding box center [640, 284] width 43 height 7
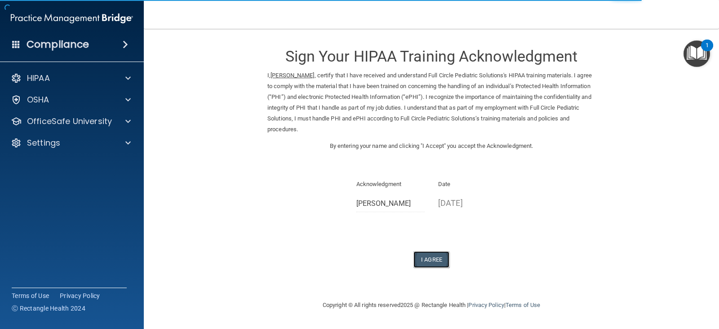
click at [425, 261] on button "I Agree" at bounding box center [431, 259] width 36 height 17
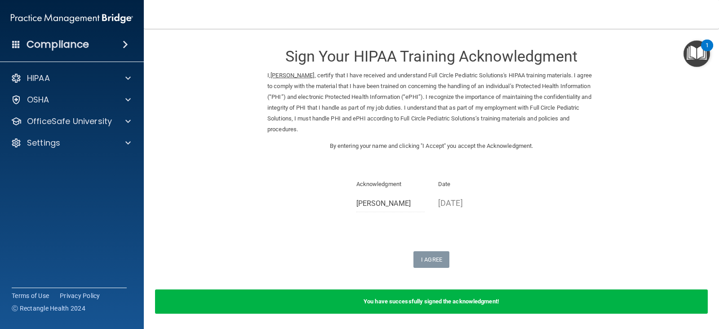
scroll to position [0, 0]
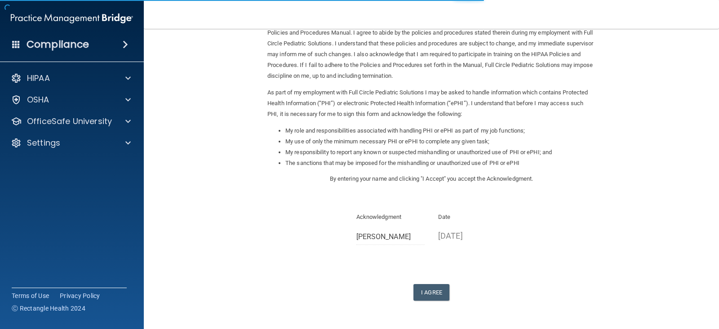
scroll to position [83, 0]
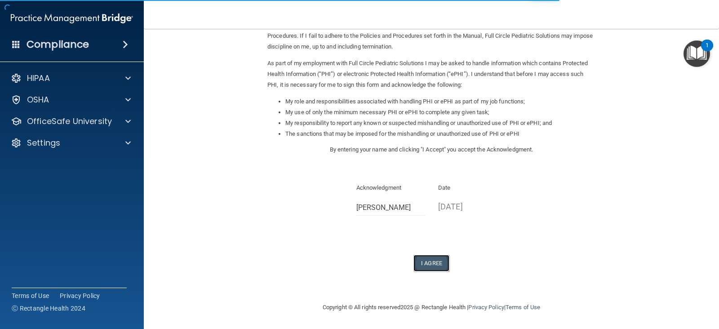
click at [426, 260] on button "I Agree" at bounding box center [431, 263] width 36 height 17
